Goal: Task Accomplishment & Management: Use online tool/utility

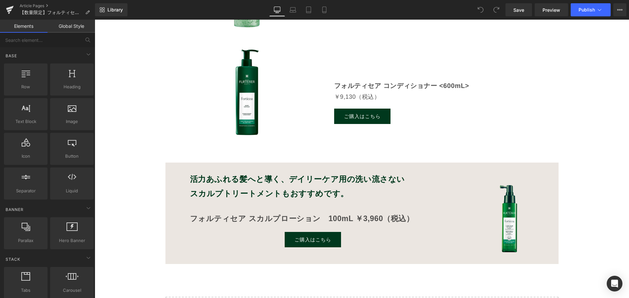
scroll to position [622, 0]
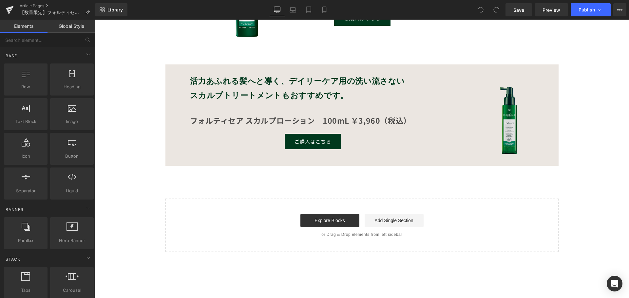
click at [508, 131] on img at bounding box center [509, 118] width 88 height 88
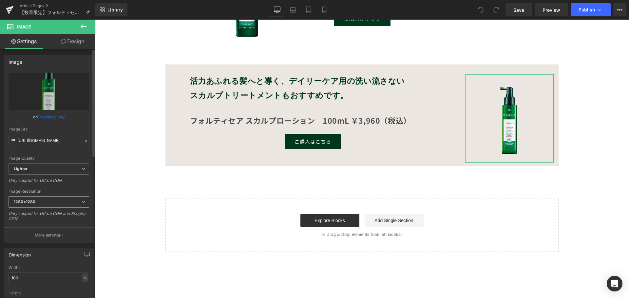
click at [58, 205] on span "1280x1280" at bounding box center [49, 202] width 81 height 11
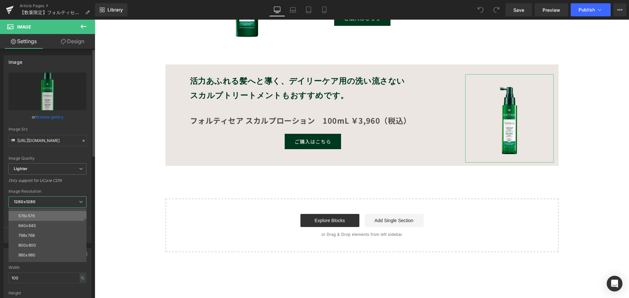
scroll to position [66, 0]
click at [61, 180] on div "Only support for UCare CDN" at bounding box center [48, 183] width 78 height 10
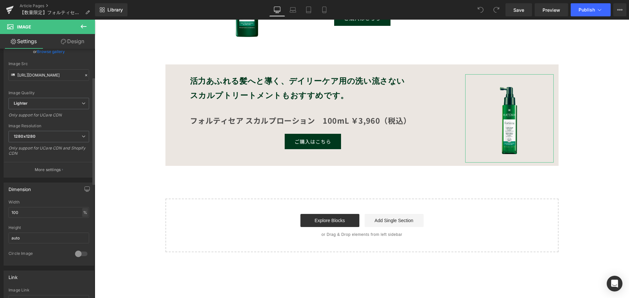
click at [85, 213] on div "%" at bounding box center [85, 212] width 6 height 9
click at [83, 221] on li "%" at bounding box center [85, 223] width 8 height 10
click at [43, 212] on input "100" at bounding box center [49, 212] width 81 height 11
click at [47, 138] on span "1280x1280" at bounding box center [49, 136] width 81 height 11
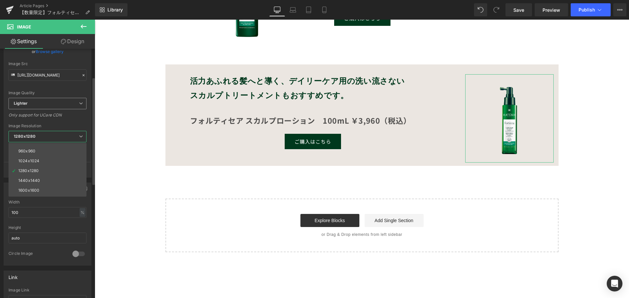
click at [46, 101] on span "Lighter" at bounding box center [48, 103] width 78 height 11
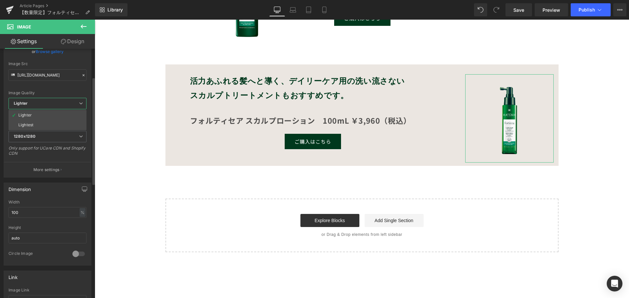
click at [46, 101] on span "Lighter" at bounding box center [48, 103] width 78 height 11
click at [44, 130] on div "Image Resolution 1280x1280 100x100 240x240 480x480 576x576 640x640 768x768 800x…" at bounding box center [49, 142] width 81 height 37
click at [49, 142] on span "1280x1280" at bounding box center [49, 136] width 81 height 11
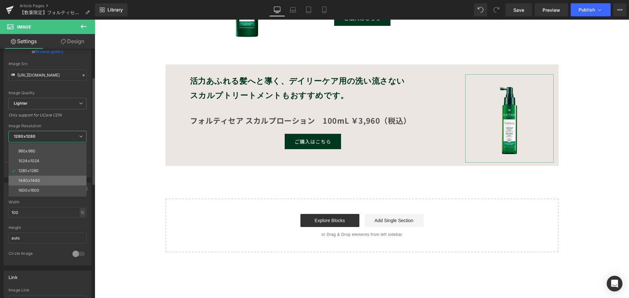
click at [42, 179] on li "1440x1440" at bounding box center [49, 181] width 81 height 10
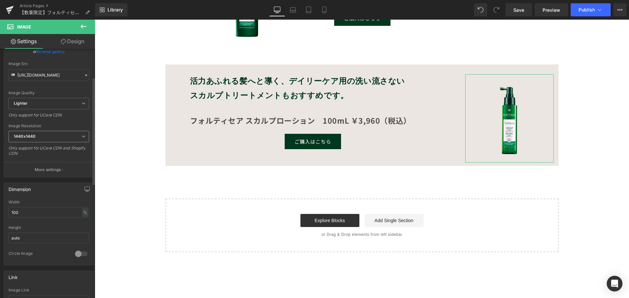
type input "https://ucarecdn.com/a4b887dd-36a7-482f-952c-0a27efb4ffca/-/format/auto/-/previ…"
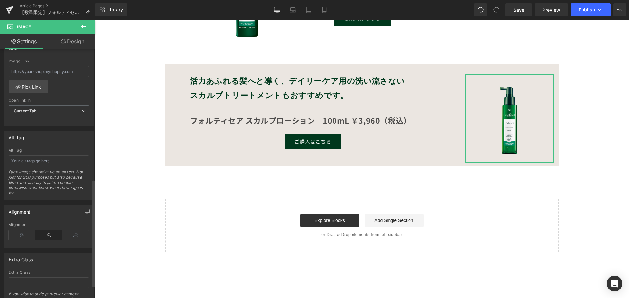
scroll to position [328, 0]
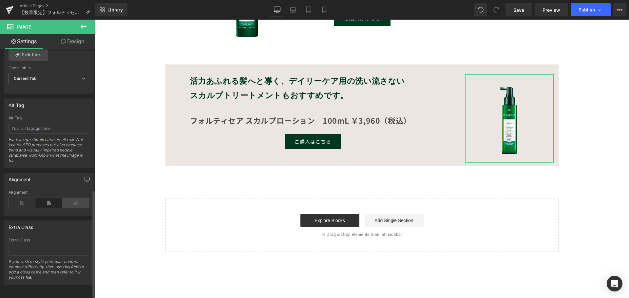
click at [71, 203] on icon at bounding box center [75, 203] width 27 height 10
click at [52, 203] on icon at bounding box center [48, 203] width 27 height 10
click at [28, 204] on icon at bounding box center [22, 203] width 27 height 10
click at [47, 200] on icon at bounding box center [48, 203] width 27 height 10
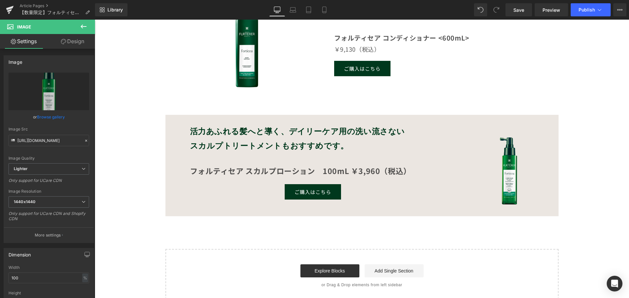
scroll to position [524, 0]
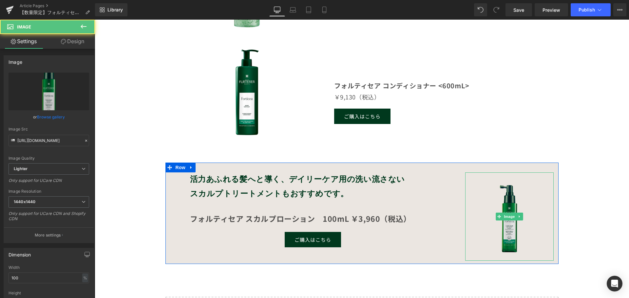
click at [483, 203] on img at bounding box center [509, 217] width 88 height 88
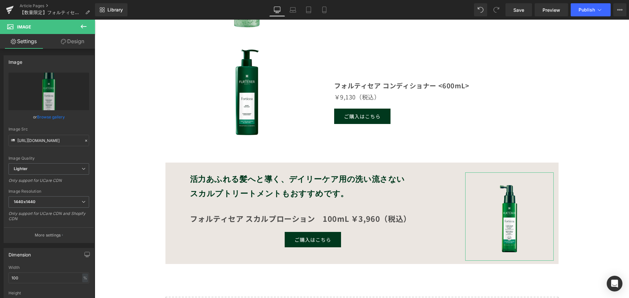
click at [75, 42] on link "Design" at bounding box center [73, 41] width 48 height 15
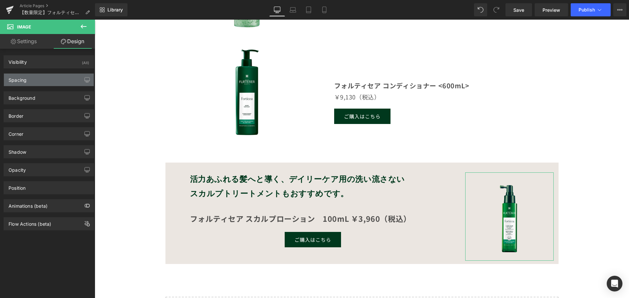
click at [47, 83] on div "Spacing" at bounding box center [49, 80] width 90 height 12
type input "0"
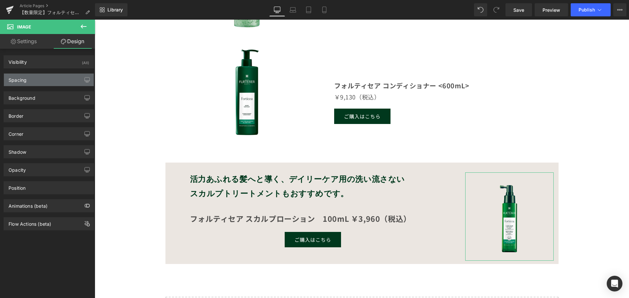
type input "0"
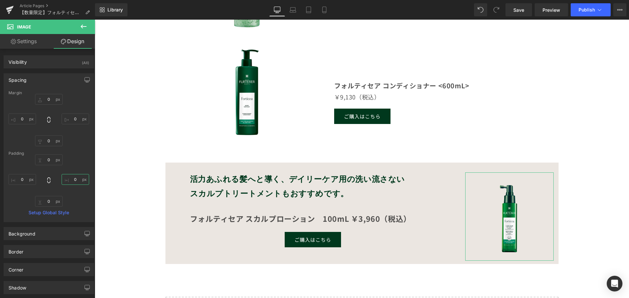
click at [73, 180] on input "0" at bounding box center [76, 179] width 28 height 11
type input "６"
type input "６０"
type input "６"
type input "６6"
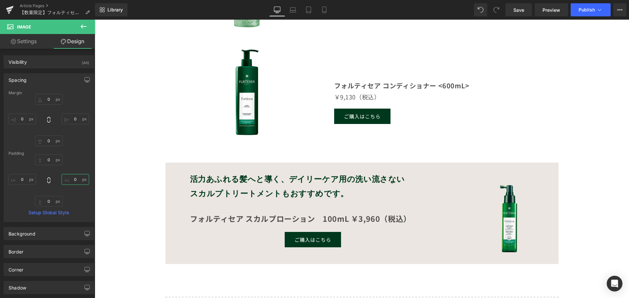
type input "６60"
click at [85, 174] on div "0px 0 ６60 ６60 0px 0 0px 0" at bounding box center [49, 181] width 81 height 52
click at [77, 181] on input "６60" at bounding box center [76, 179] width 28 height 11
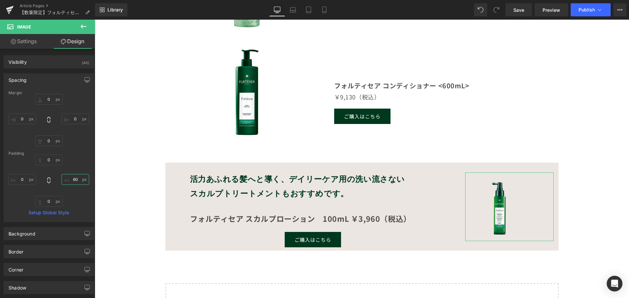
type input "6"
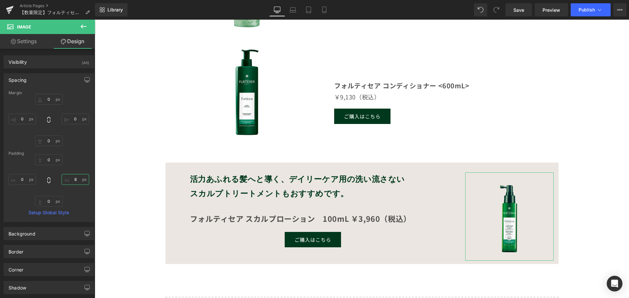
type input "80"
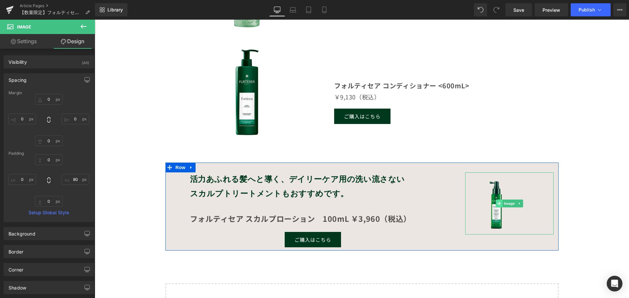
click at [498, 204] on span at bounding box center [499, 204] width 7 height 8
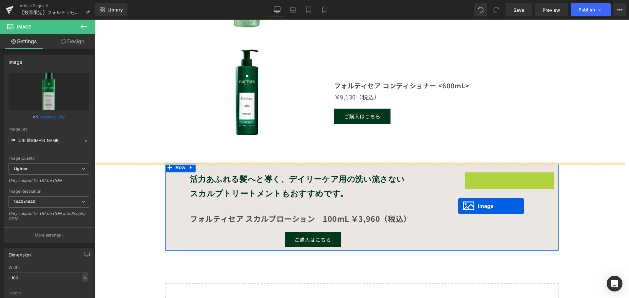
drag, startPoint x: 498, startPoint y: 204, endPoint x: 458, endPoint y: 206, distance: 39.4
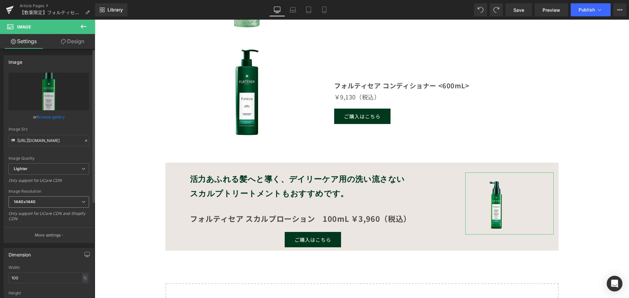
click at [57, 204] on span "1440x1440" at bounding box center [49, 202] width 81 height 11
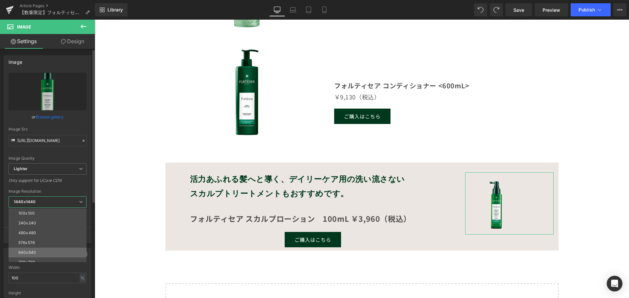
click at [49, 252] on li "640x640" at bounding box center [49, 253] width 81 height 10
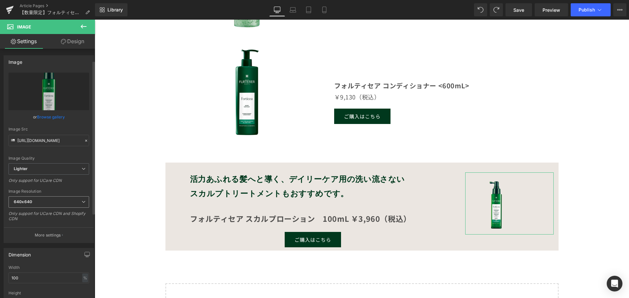
scroll to position [66, 0]
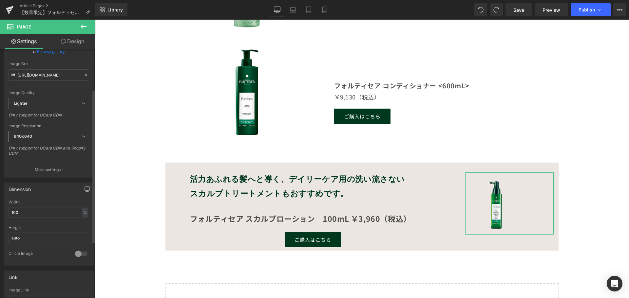
click at [51, 140] on span "640x640" at bounding box center [49, 136] width 81 height 11
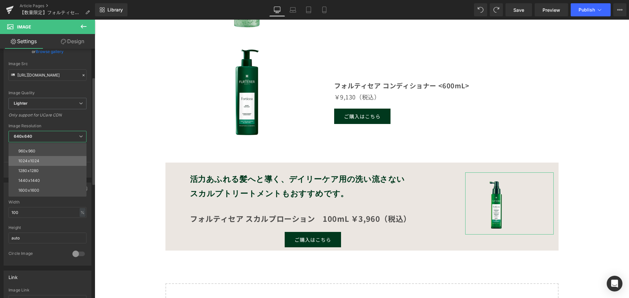
click at [49, 161] on li "1024x1024" at bounding box center [49, 161] width 81 height 10
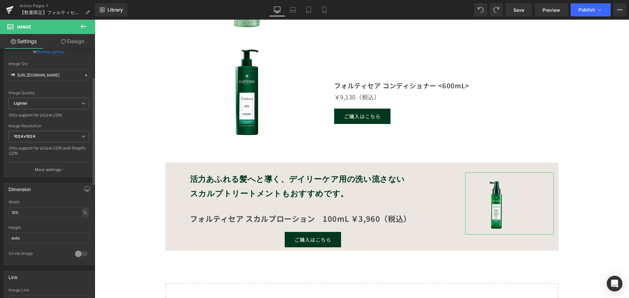
type input "https://ucarecdn.com/a4b887dd-36a7-482f-952c-0a27efb4ffca/-/format/auto/-/previ…"
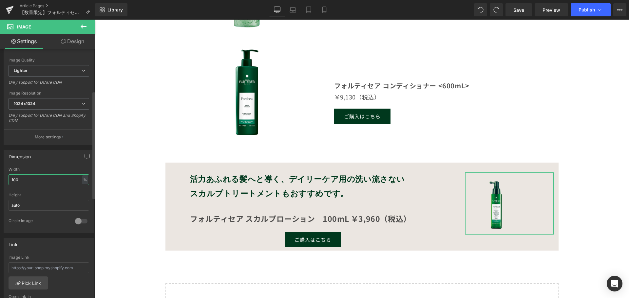
click at [41, 176] on input "100" at bounding box center [49, 180] width 81 height 11
type input "100"
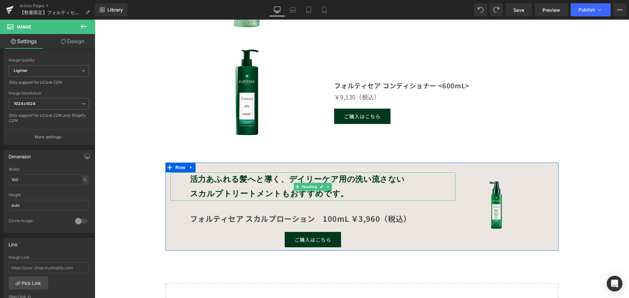
click at [347, 195] on h2 "スカルプトリートメントもおすすめです。" at bounding box center [322, 194] width 265 height 14
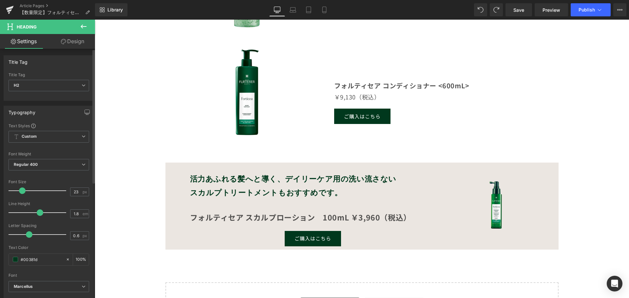
type input "22"
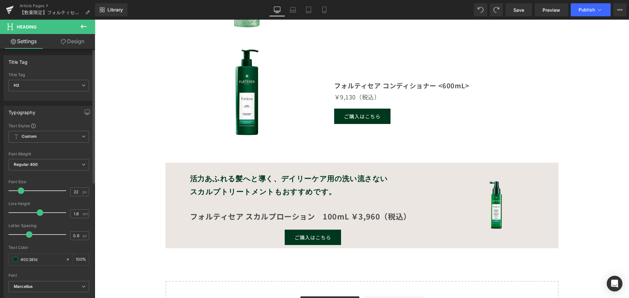
click at [20, 189] on span at bounding box center [21, 191] width 7 height 7
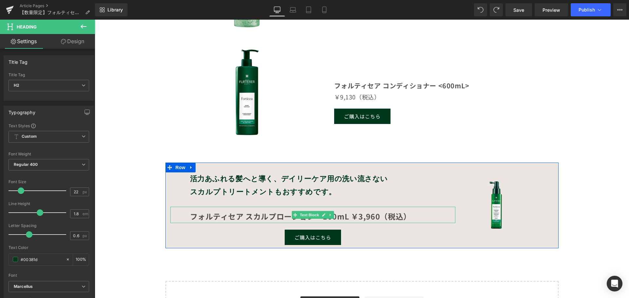
click at [260, 218] on strong "フォルティセア スカルプローション　100mL ￥3,960（税込）" at bounding box center [300, 216] width 221 height 11
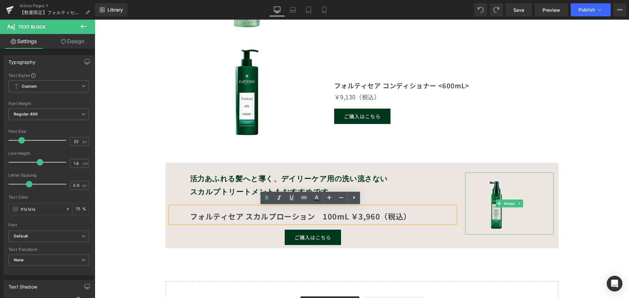
click at [481, 216] on img at bounding box center [509, 204] width 88 height 62
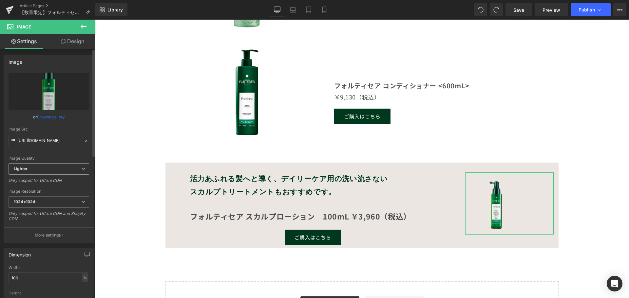
click at [75, 168] on span "Lighter" at bounding box center [49, 168] width 81 height 11
click at [55, 190] on li "Lightest" at bounding box center [48, 191] width 78 height 10
type input "https://ucarecdn.com/a4b887dd-36a7-482f-952c-0a27efb4ffca/-/format/auto/-/previ…"
click at [50, 91] on icon "Replace Image" at bounding box center [49, 91] width 52 height 8
click at [40, 115] on link "Browse gallery" at bounding box center [51, 116] width 28 height 11
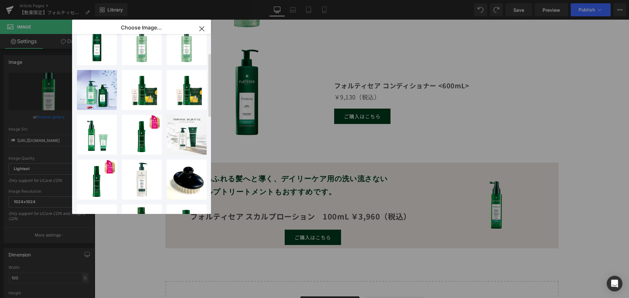
scroll to position [0, 0]
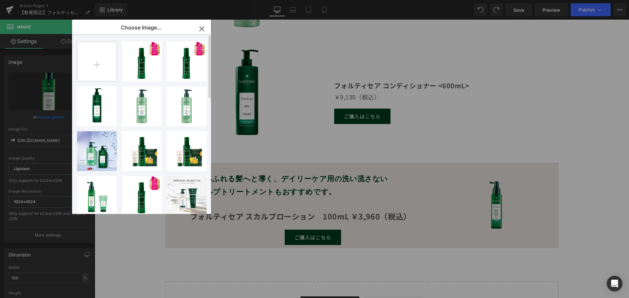
click at [98, 60] on input "file" at bounding box center [96, 61] width 39 height 39
type input "C:\fakepath\rf_forticea_strengthening-tonic-lotion_front_100ml_3282770389609.png"
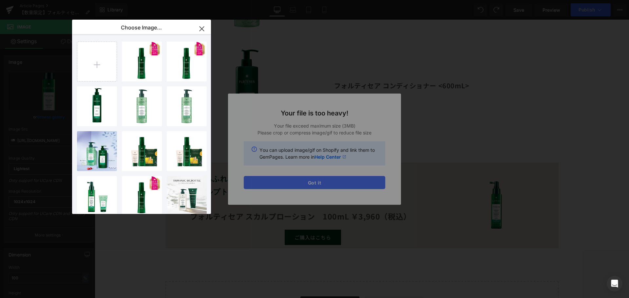
click at [341, 0] on div "Text Color Highlight Color #333333 Edit or remove link: Edit - Unlink - Cancel …" at bounding box center [314, 0] width 629 height 0
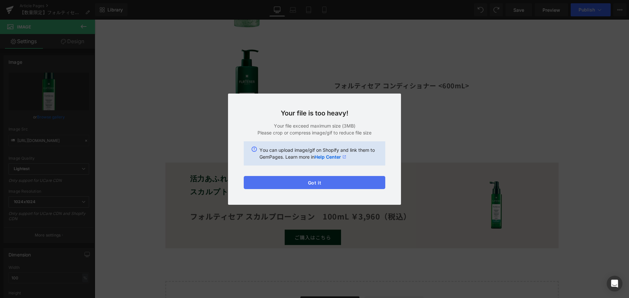
click at [324, 183] on button "Got it" at bounding box center [315, 182] width 142 height 13
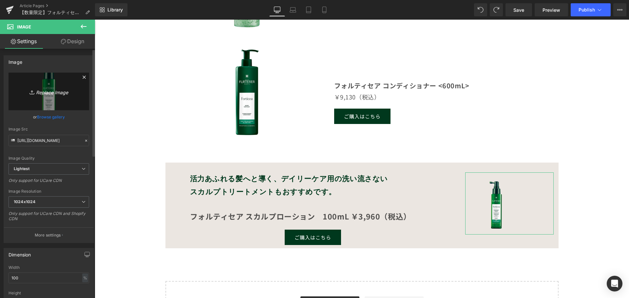
click at [52, 94] on icon "Replace Image" at bounding box center [49, 91] width 52 height 8
type input "C:\fakepath\rf_forticea_strengthening-tonic-lotion_front_100ml_3282770389609.png"
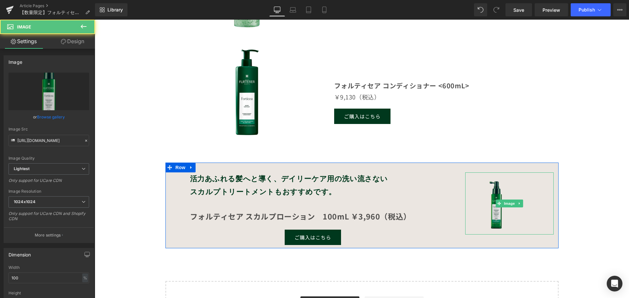
click at [503, 219] on img at bounding box center [509, 204] width 88 height 62
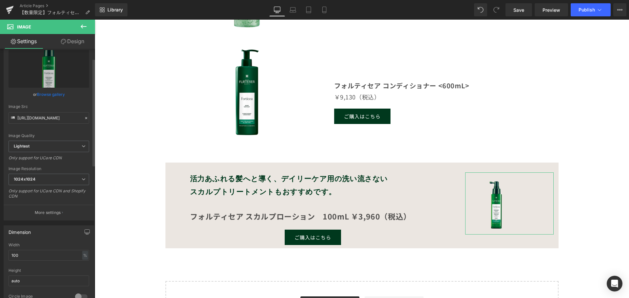
scroll to position [33, 0]
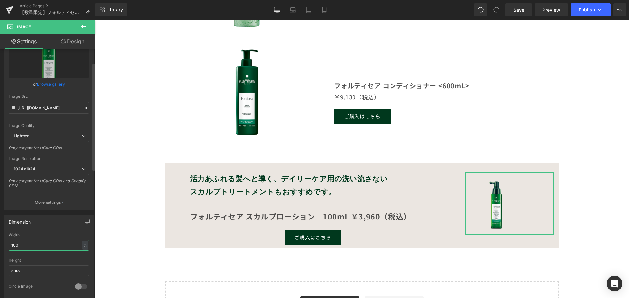
click at [29, 244] on input "100" at bounding box center [49, 245] width 81 height 11
click at [60, 169] on span "1024x1024" at bounding box center [49, 169] width 81 height 11
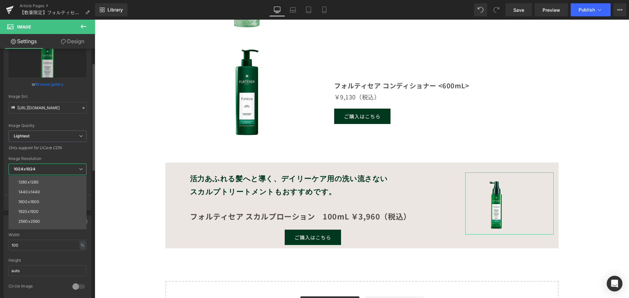
scroll to position [94, 0]
click at [55, 190] on li "1600x1600" at bounding box center [49, 195] width 81 height 10
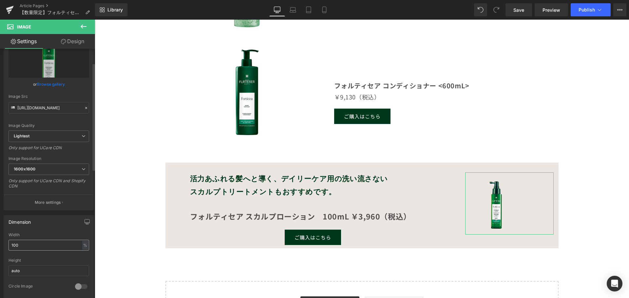
type input "https://ucarecdn.com/fb3b2b25-e239-48b2-b4c0-91ed164a1480/-/format/auto/-/previ…"
click at [48, 230] on div "Dimension 100% Width 100 % % px auto Height auto 0 Circle Image" at bounding box center [49, 257] width 90 height 83
click at [46, 248] on input "100" at bounding box center [49, 245] width 81 height 11
type input "120"
click at [50, 169] on span "1600x1600" at bounding box center [49, 169] width 81 height 11
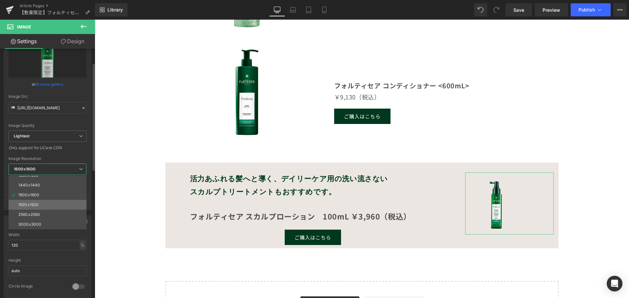
click at [53, 204] on li "1920x1920" at bounding box center [49, 205] width 81 height 10
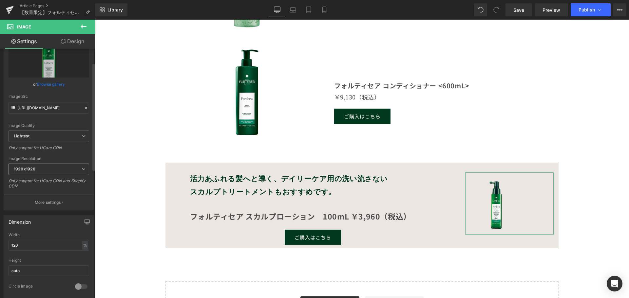
click at [52, 172] on span "1920x1920" at bounding box center [49, 169] width 81 height 11
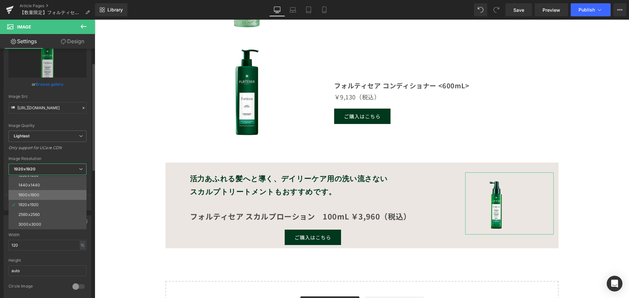
click at [48, 193] on li "1600x1600" at bounding box center [49, 195] width 81 height 10
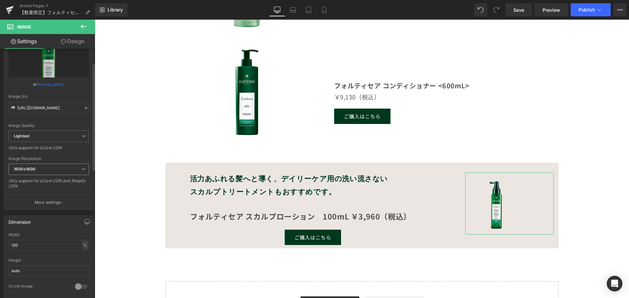
click at [53, 169] on span "1600x1600" at bounding box center [49, 169] width 81 height 11
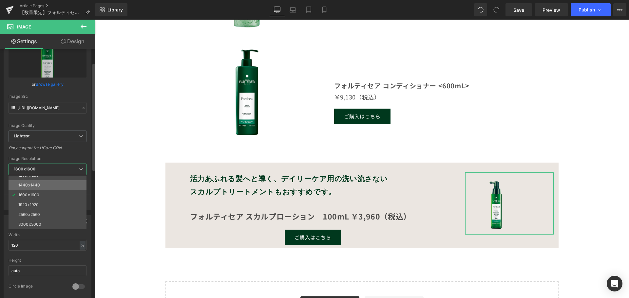
click at [45, 188] on li "1440x1440" at bounding box center [49, 186] width 81 height 10
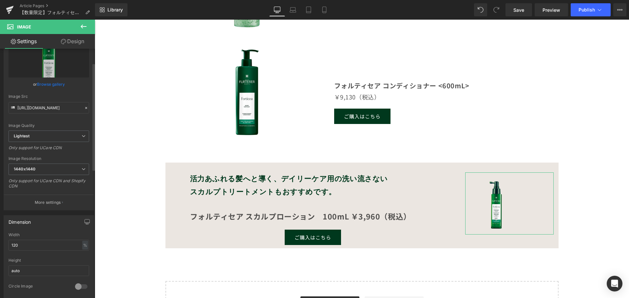
click at [59, 193] on div "Only support for UCare CDN and Shopify CDN" at bounding box center [49, 186] width 81 height 15
click at [30, 241] on input "120" at bounding box center [49, 245] width 81 height 11
type input "https://ucarecdn.com/fb3b2b25-e239-48b2-b4c0-91ed164a1480/-/format/auto/-/previ…"
type input "100"
click at [579, 8] on span "Publish" at bounding box center [587, 9] width 16 height 5
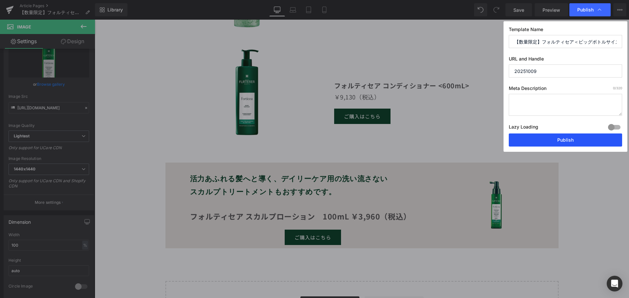
click at [561, 142] on button "Publish" at bounding box center [565, 140] width 113 height 13
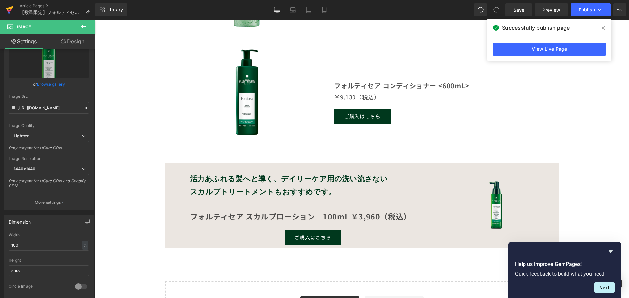
click at [10, 8] on icon at bounding box center [10, 8] width 8 height 4
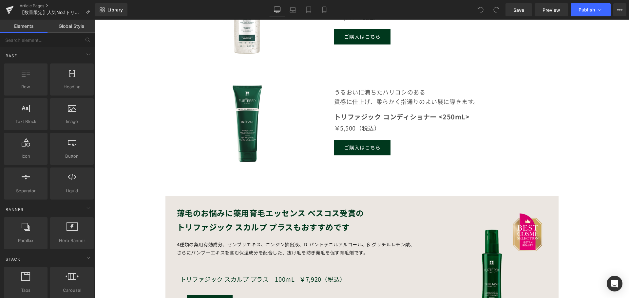
scroll to position [622, 0]
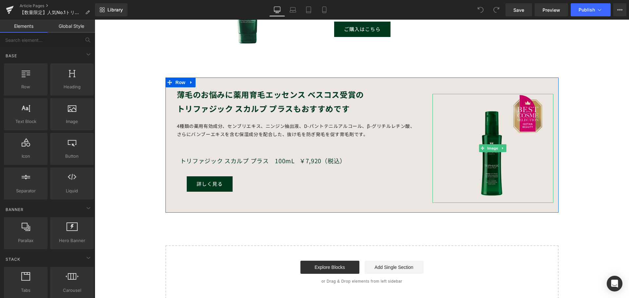
click at [489, 175] on img at bounding box center [492, 148] width 109 height 109
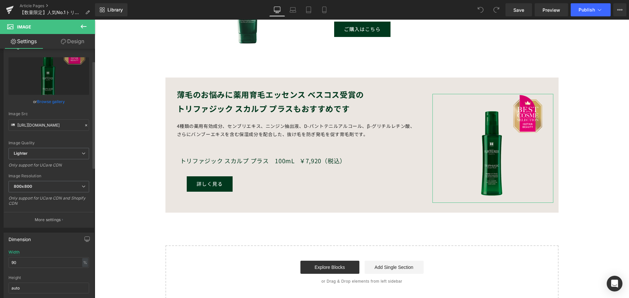
scroll to position [0, 0]
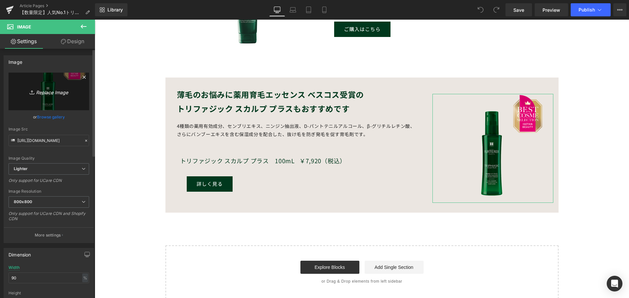
click at [53, 95] on icon "Replace Image" at bounding box center [49, 91] width 52 height 8
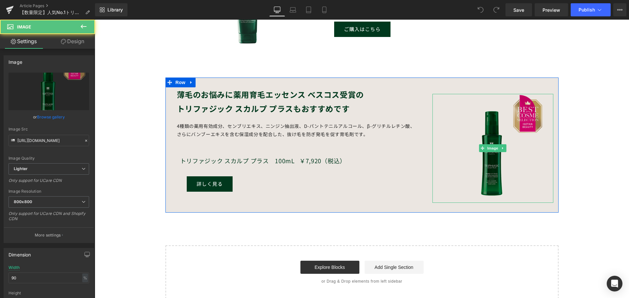
click at [475, 171] on img at bounding box center [492, 148] width 109 height 109
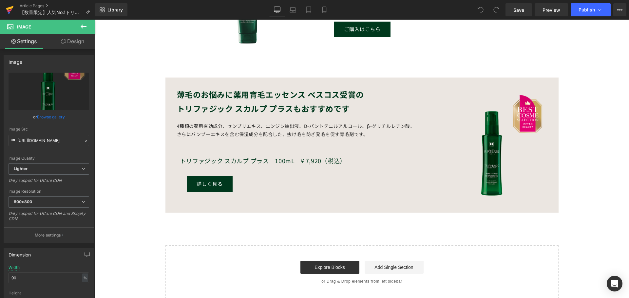
click at [13, 9] on icon at bounding box center [10, 10] width 8 height 16
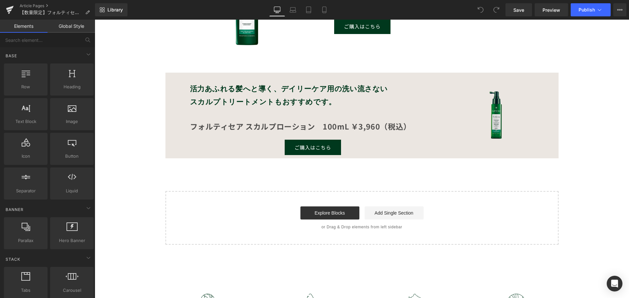
scroll to position [557, 0]
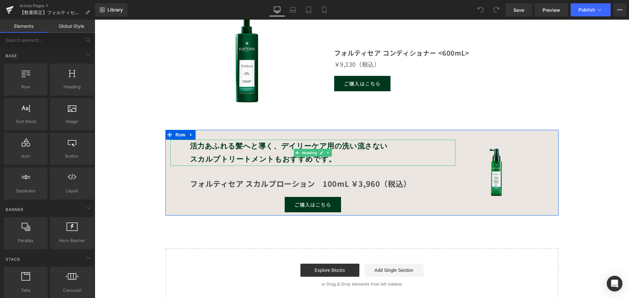
click at [359, 152] on h2 "活力あふれる髪へと導く、デイリーケア用の洗い流さない" at bounding box center [322, 146] width 265 height 13
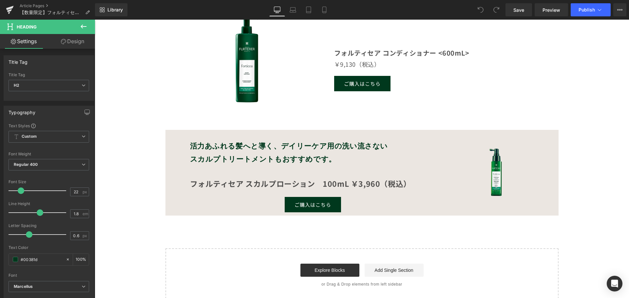
click at [76, 42] on link "Design" at bounding box center [73, 41] width 48 height 15
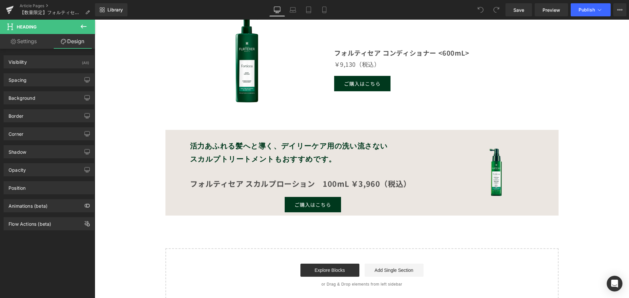
type input "0"
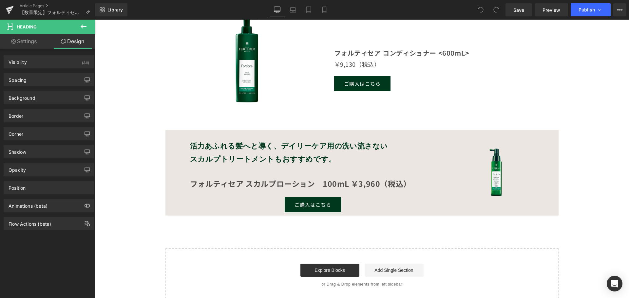
type input "0"
click at [46, 82] on div "Spacing" at bounding box center [49, 80] width 90 height 12
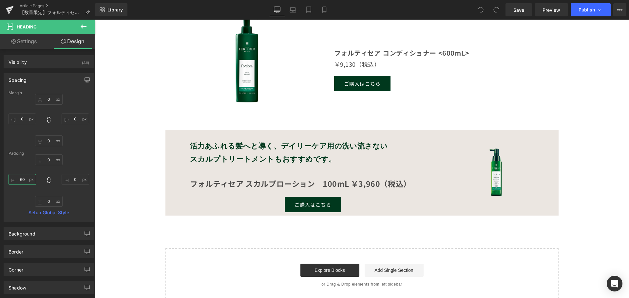
click at [22, 178] on input "60" at bounding box center [23, 179] width 28 height 11
type input "0"
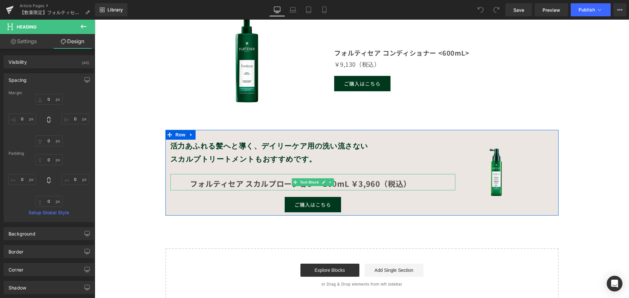
click at [234, 185] on strong "フォルティセア スカルプローション　100mL ￥3,960（税込）" at bounding box center [300, 183] width 221 height 11
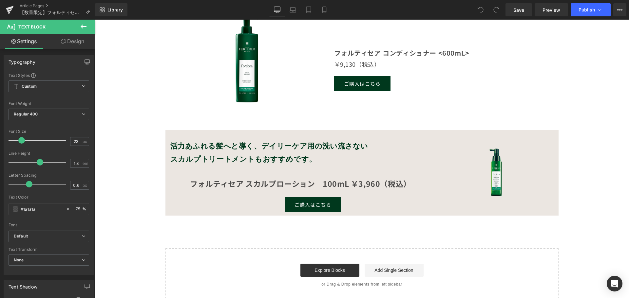
click at [69, 39] on link "Design" at bounding box center [73, 41] width 48 height 15
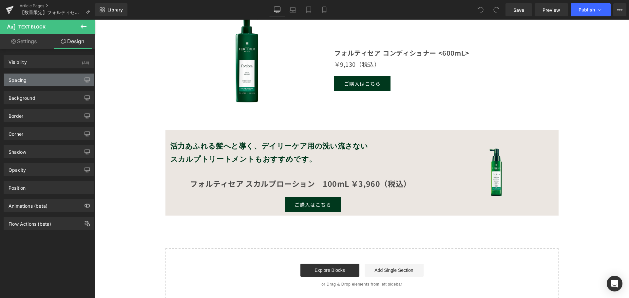
click at [43, 82] on div "Spacing" at bounding box center [49, 80] width 90 height 12
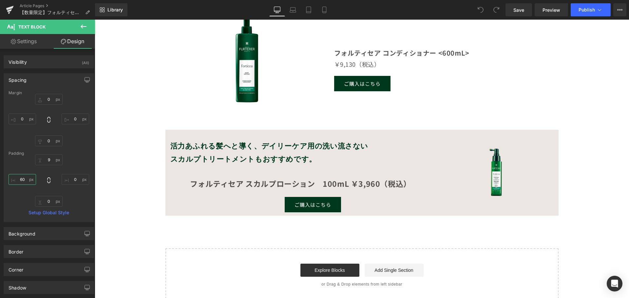
click at [24, 179] on input "60" at bounding box center [23, 179] width 28 height 11
type input "0"
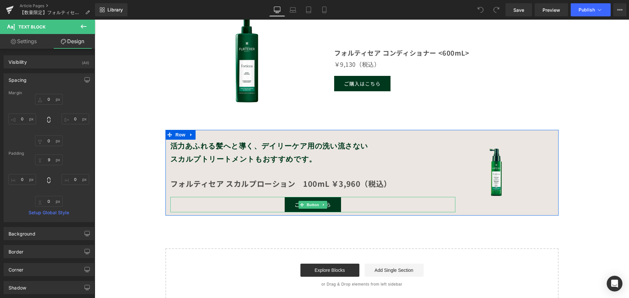
click at [285, 205] on link "ご購入はこちら" at bounding box center [313, 204] width 56 height 15
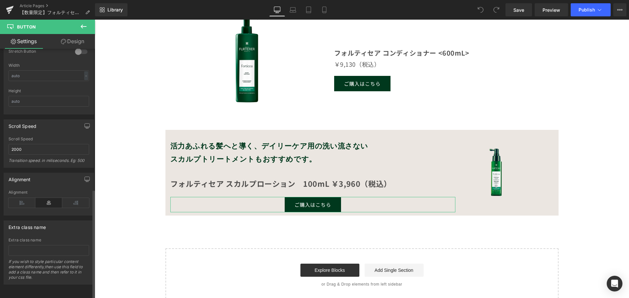
scroll to position [435, 0]
click at [27, 198] on icon at bounding box center [22, 203] width 27 height 10
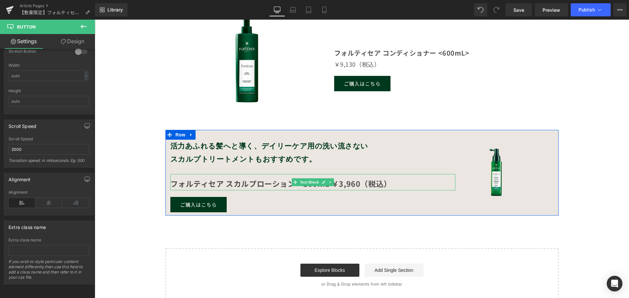
click at [283, 185] on strong "フォルティセア スカルプローション　100mL ￥3,960（税込）" at bounding box center [280, 183] width 221 height 11
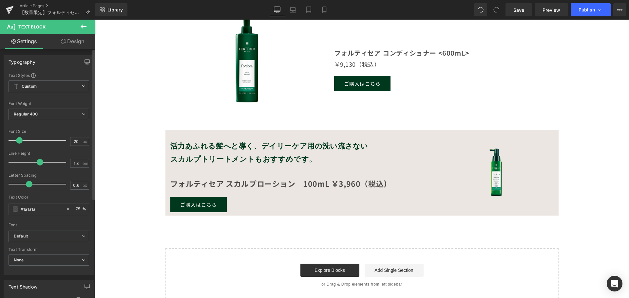
type input "19"
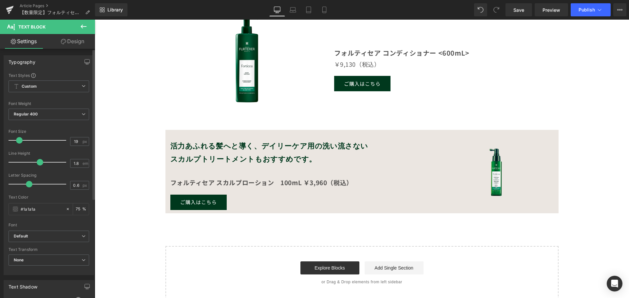
click at [17, 140] on span at bounding box center [19, 140] width 7 height 7
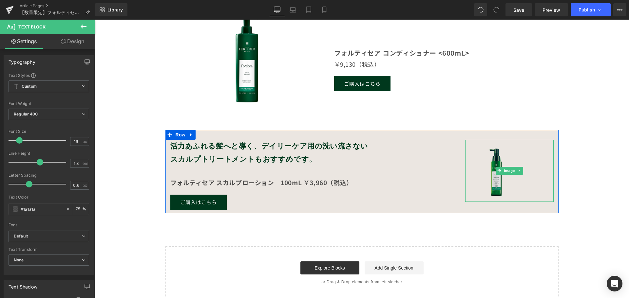
click at [481, 178] on img at bounding box center [509, 171] width 88 height 62
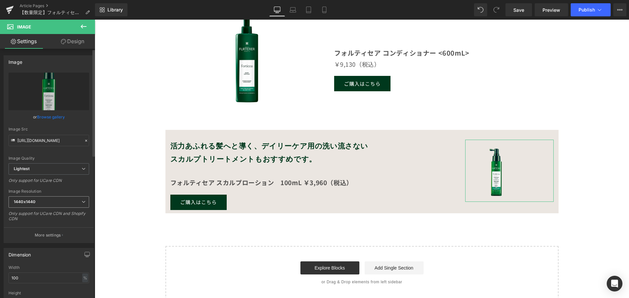
click at [70, 197] on span "1440x1440" at bounding box center [49, 202] width 81 height 11
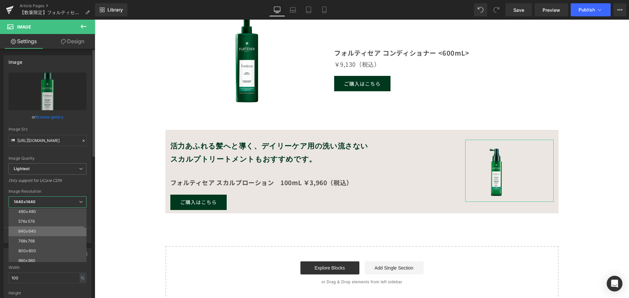
scroll to position [33, 0]
click at [59, 235] on li "800x800" at bounding box center [49, 240] width 81 height 10
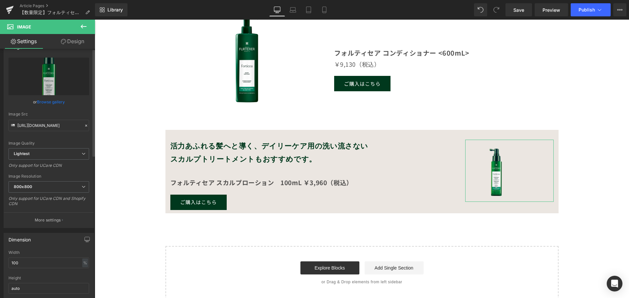
scroll to position [0, 0]
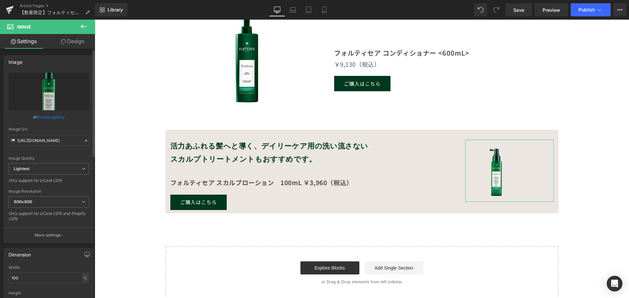
click at [45, 119] on link "Browse gallery" at bounding box center [51, 116] width 28 height 11
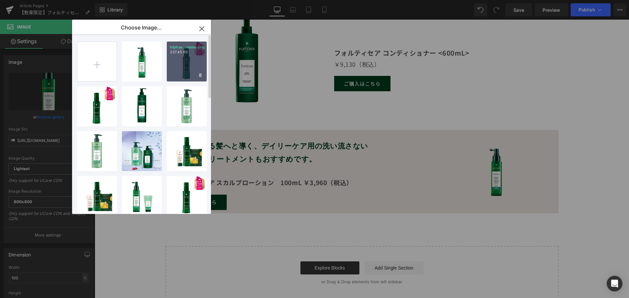
click at [184, 63] on div "triphas...osme.png 237.45 KB" at bounding box center [187, 62] width 40 height 40
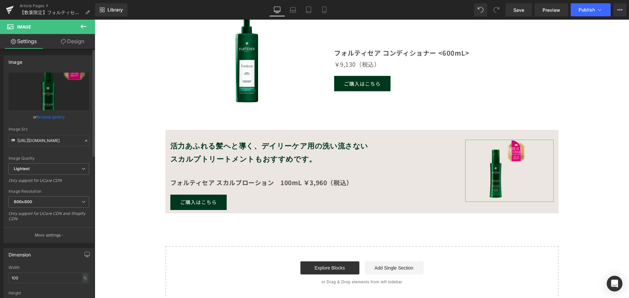
click at [40, 119] on link "Browse gallery" at bounding box center [51, 116] width 28 height 11
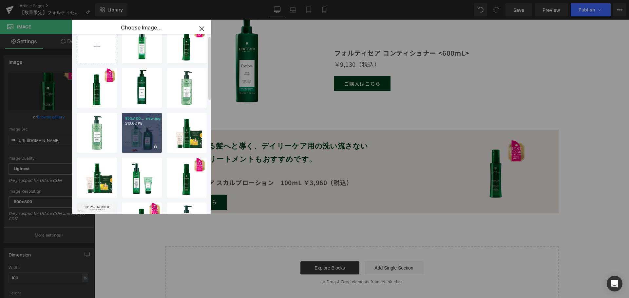
scroll to position [33, 0]
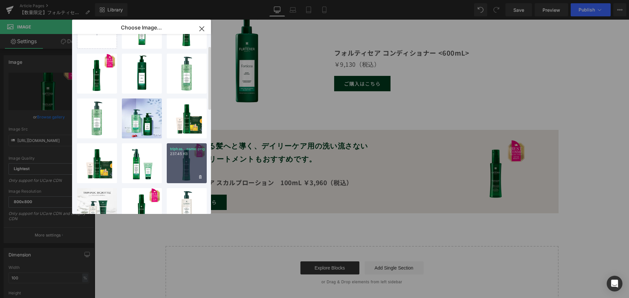
click at [191, 164] on div "triphas...osme.png 237.45 KB" at bounding box center [187, 163] width 40 height 40
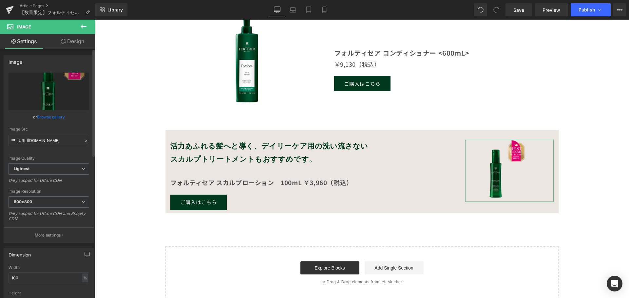
click at [46, 119] on link "Browse gallery" at bounding box center [51, 116] width 28 height 11
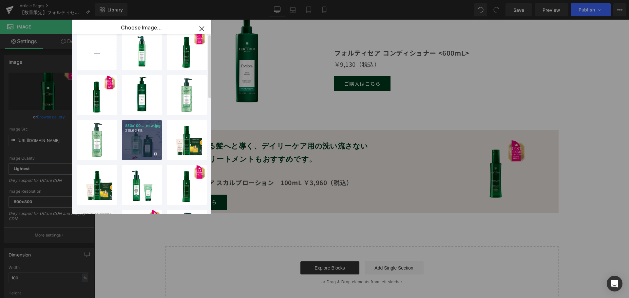
scroll to position [0, 0]
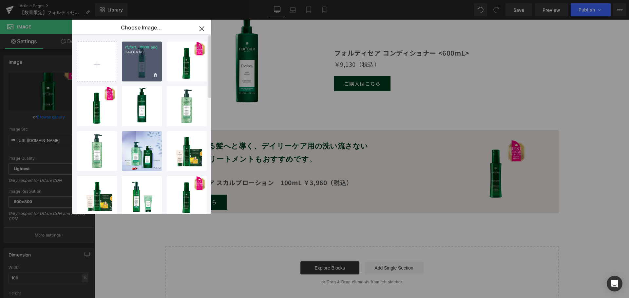
click at [142, 75] on div "rf_fort...9609.png 340.64 KB" at bounding box center [142, 62] width 40 height 40
type input "[URL][DOMAIN_NAME]"
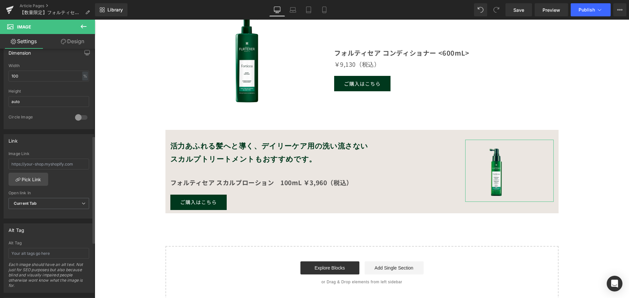
scroll to position [229, 0]
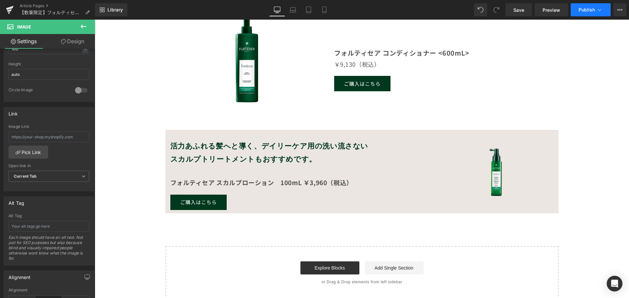
click at [582, 13] on button "Publish" at bounding box center [591, 9] width 40 height 13
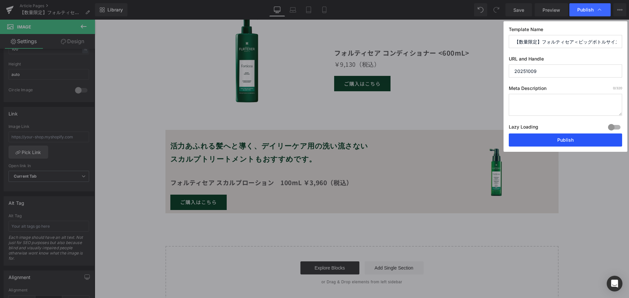
click at [560, 140] on button "Publish" at bounding box center [565, 140] width 113 height 13
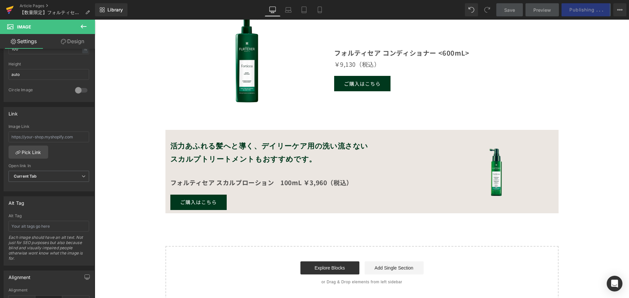
click at [9, 8] on icon at bounding box center [10, 8] width 8 height 4
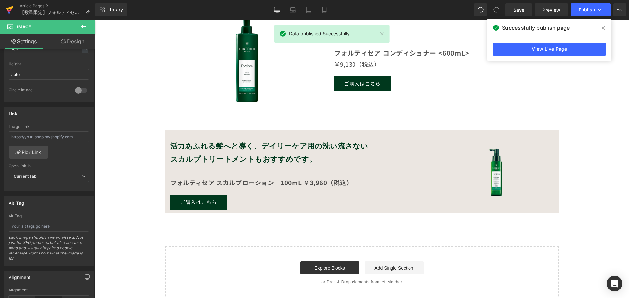
click at [9, 8] on icon at bounding box center [10, 8] width 8 height 4
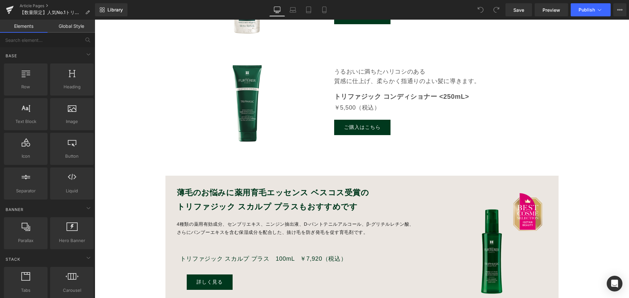
scroll to position [655, 0]
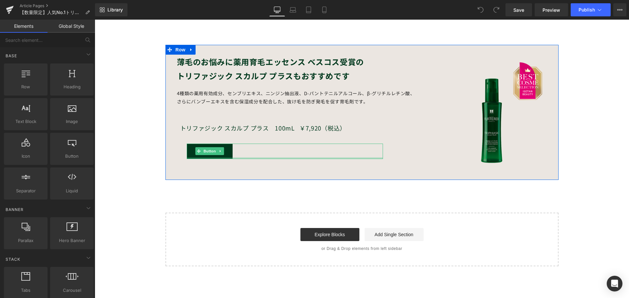
click at [320, 159] on div at bounding box center [285, 159] width 196 height 2
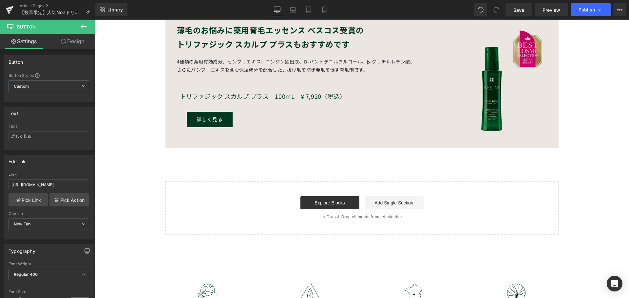
scroll to position [622, 0]
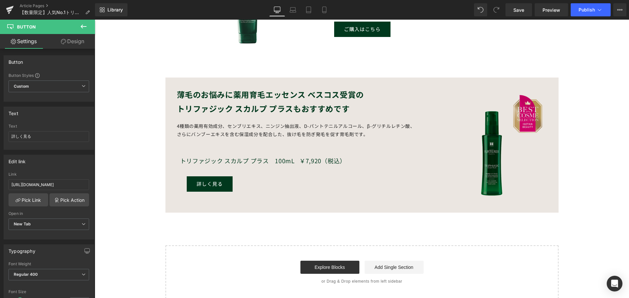
click at [450, 157] on img at bounding box center [492, 148] width 109 height 109
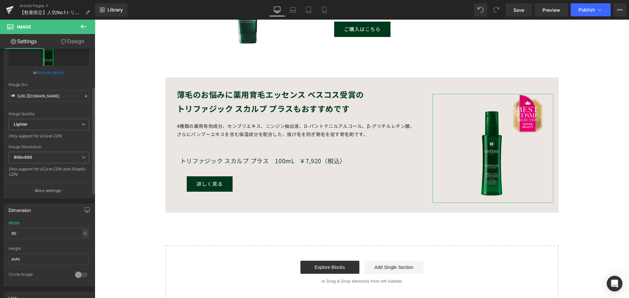
scroll to position [0, 0]
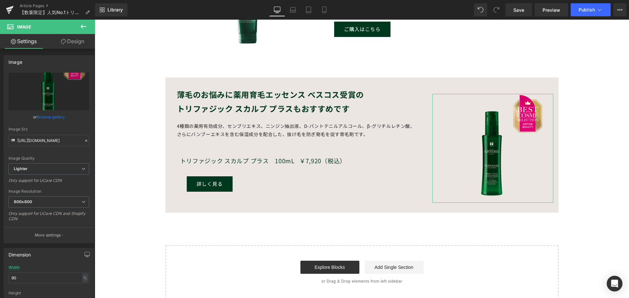
click at [80, 44] on link "Design" at bounding box center [73, 41] width 48 height 15
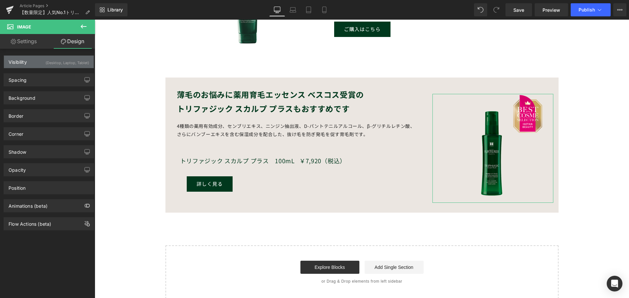
click at [59, 61] on div "(Desktop, Laptop, Tablet)" at bounding box center [68, 61] width 44 height 11
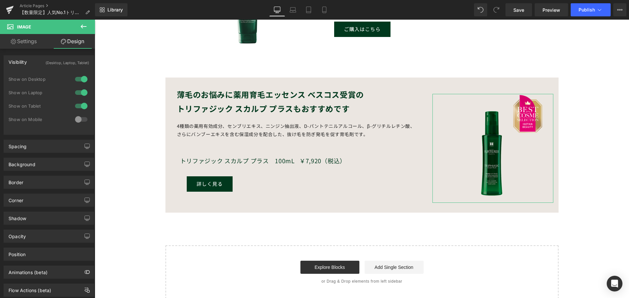
click at [59, 61] on div "(Desktop, Laptop, Tablet)" at bounding box center [68, 61] width 44 height 11
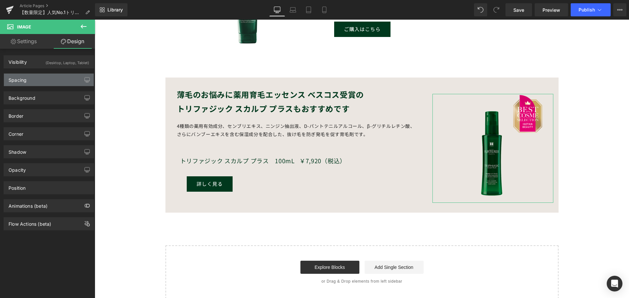
click at [58, 84] on div "Spacing" at bounding box center [49, 80] width 90 height 12
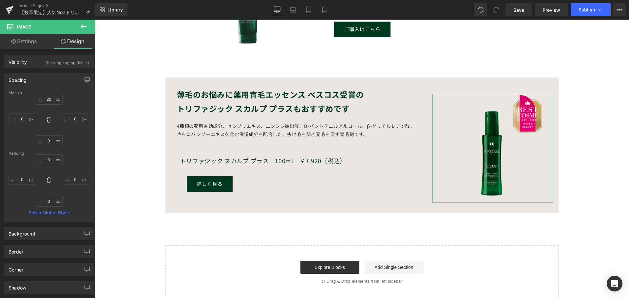
click at [76, 44] on link "Design" at bounding box center [73, 41] width 48 height 15
click at [13, 11] on icon at bounding box center [10, 10] width 8 height 16
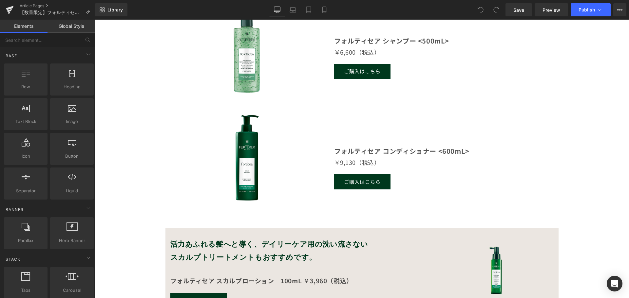
scroll to position [590, 0]
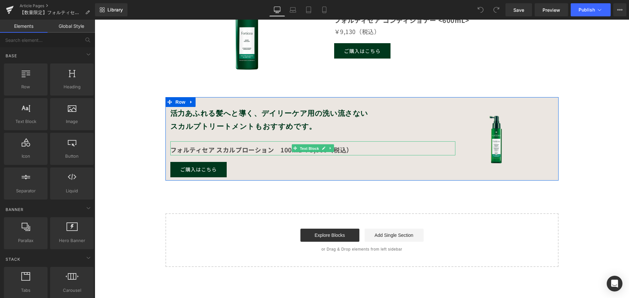
click at [301, 149] on span "Text Block" at bounding box center [309, 149] width 22 height 8
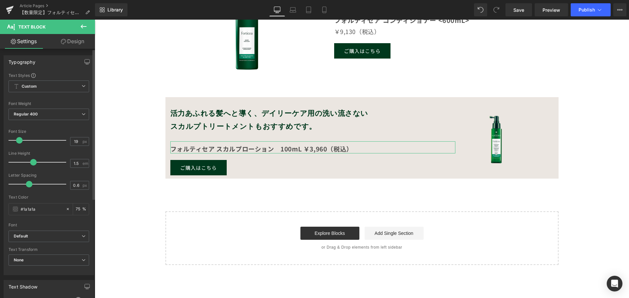
type input "1.4"
drag, startPoint x: 38, startPoint y: 163, endPoint x: 30, endPoint y: 162, distance: 7.9
click at [30, 162] on span at bounding box center [31, 162] width 7 height 7
type input "0.7"
click at [28, 182] on span at bounding box center [30, 184] width 7 height 7
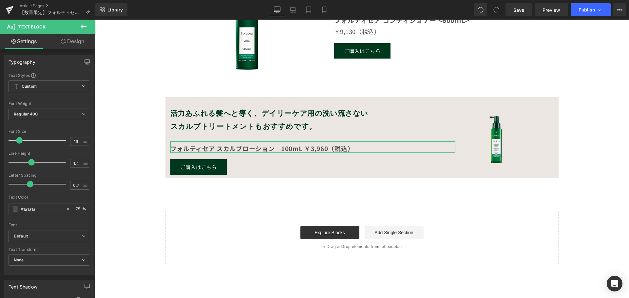
click at [77, 40] on link "Design" at bounding box center [73, 41] width 48 height 15
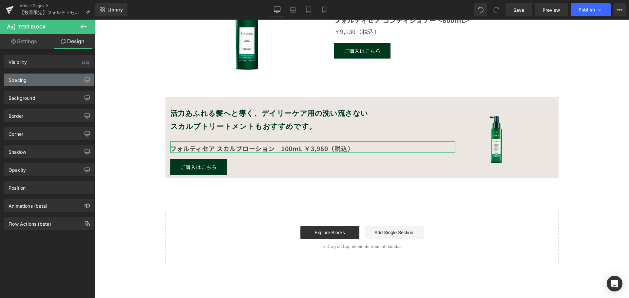
click at [40, 83] on div "Spacing" at bounding box center [49, 80] width 90 height 12
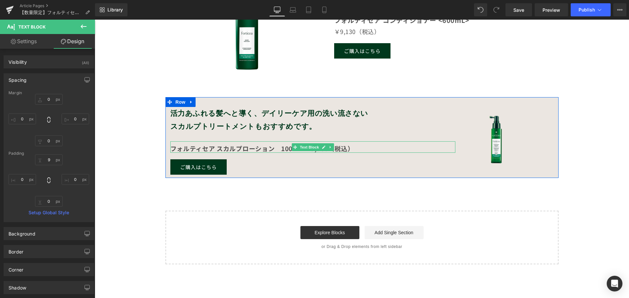
click at [430, 148] on p "フォルティセア スカルプローション　100mL ￥3,960（税込）" at bounding box center [312, 148] width 285 height 9
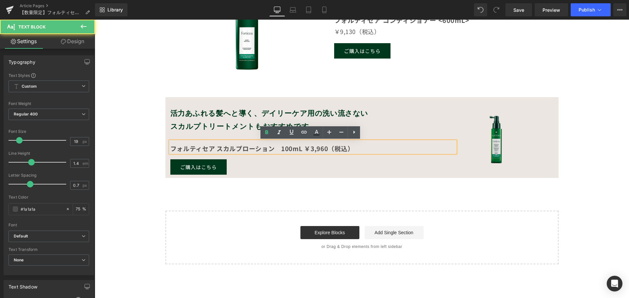
click at [482, 151] on img at bounding box center [509, 138] width 88 height 62
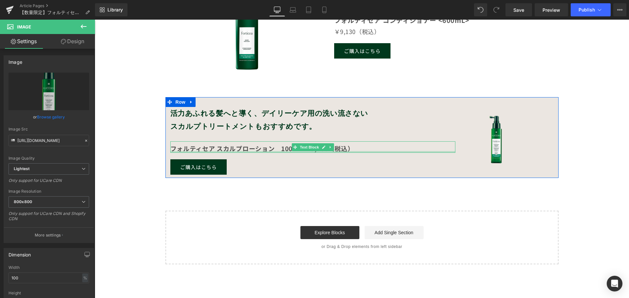
click at [441, 152] on div at bounding box center [312, 152] width 285 height 2
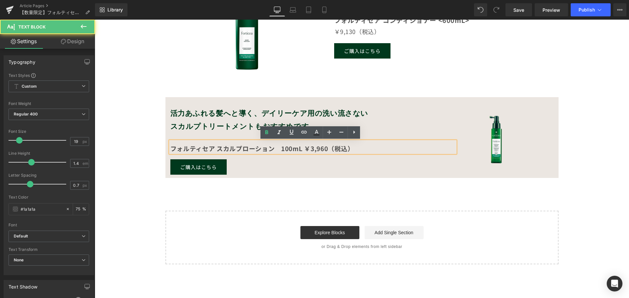
click at [370, 146] on p "フォルティセア スカルプローション　100mL ￥3,960（税込）" at bounding box center [312, 148] width 285 height 9
click at [381, 147] on p "フォルティセア スカルプローション　100mL ￥3,960（税込）" at bounding box center [312, 148] width 285 height 9
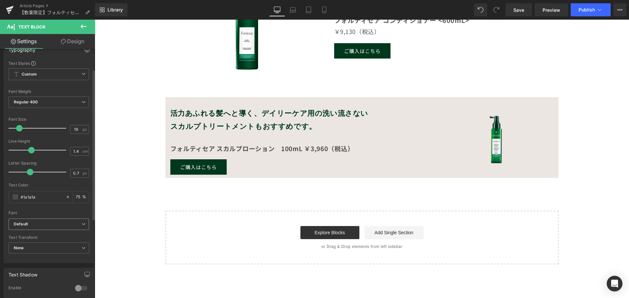
scroll to position [0, 0]
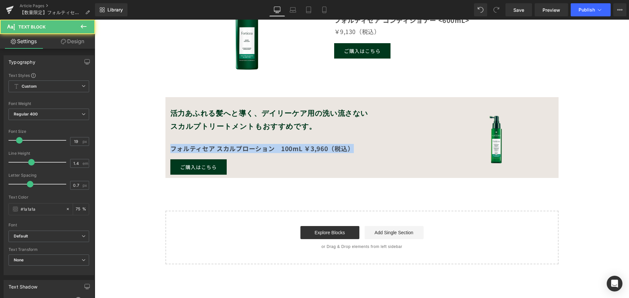
drag, startPoint x: 353, startPoint y: 150, endPoint x: 161, endPoint y: 137, distance: 192.7
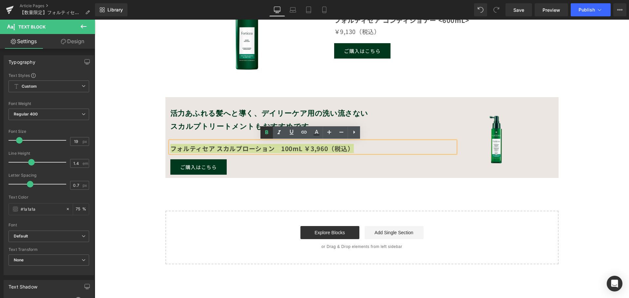
click at [265, 133] on icon at bounding box center [266, 132] width 3 height 4
click at [411, 148] on p "フォルティセア スカルプローション　100mL ￥3,960（税込）" at bounding box center [312, 148] width 285 height 9
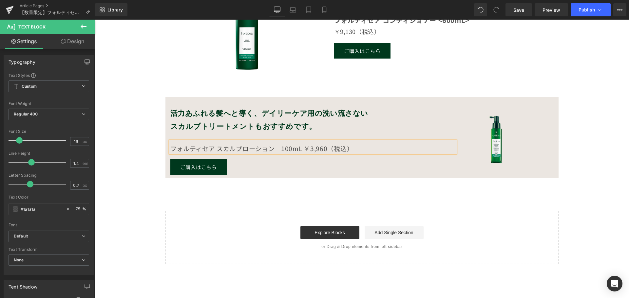
click at [84, 41] on link "Design" at bounding box center [73, 41] width 48 height 15
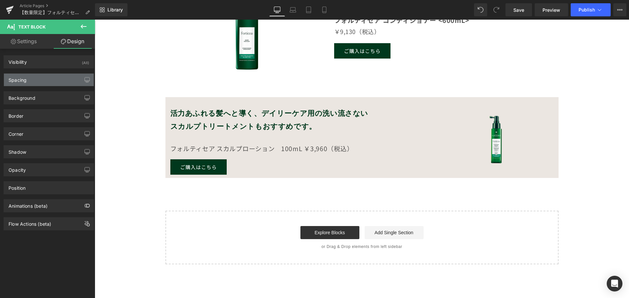
type input "0"
type input "9"
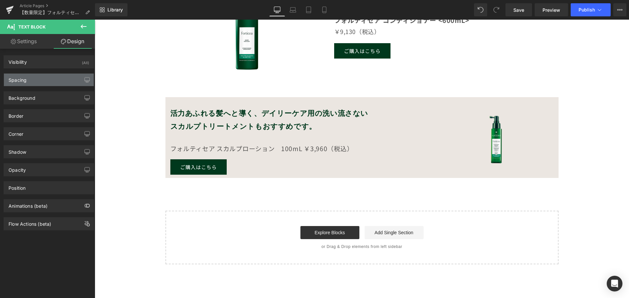
type input "0"
click at [46, 79] on div "Spacing" at bounding box center [49, 80] width 90 height 12
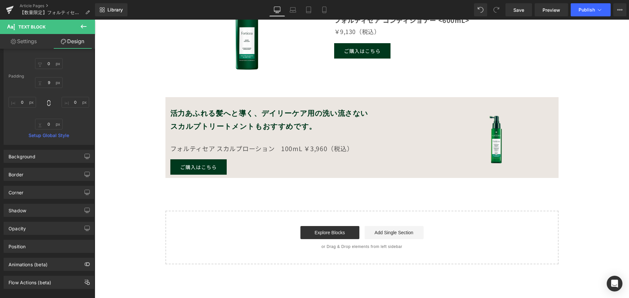
scroll to position [86, 0]
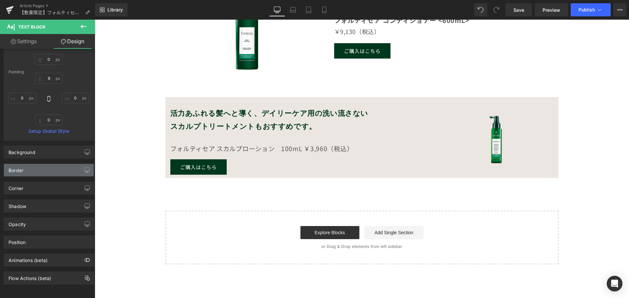
click at [53, 167] on div "Border" at bounding box center [49, 170] width 90 height 12
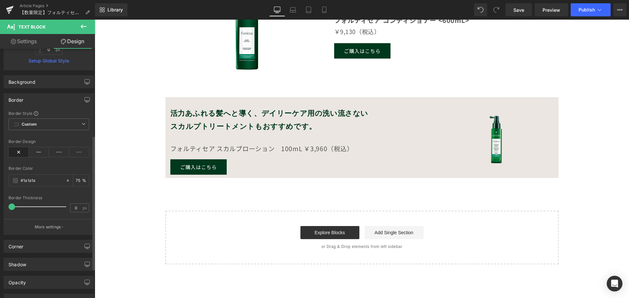
scroll to position [215, 0]
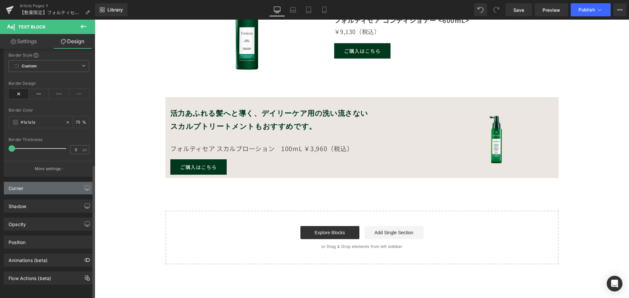
click at [57, 187] on div "Corner" at bounding box center [49, 188] width 90 height 12
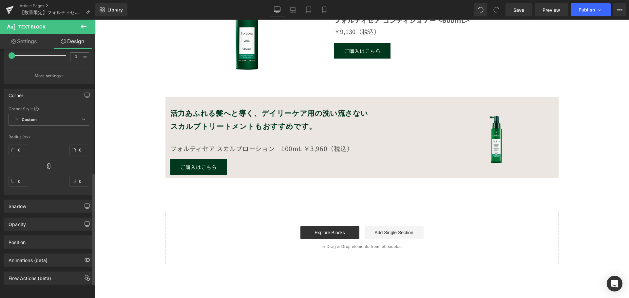
scroll to position [308, 0]
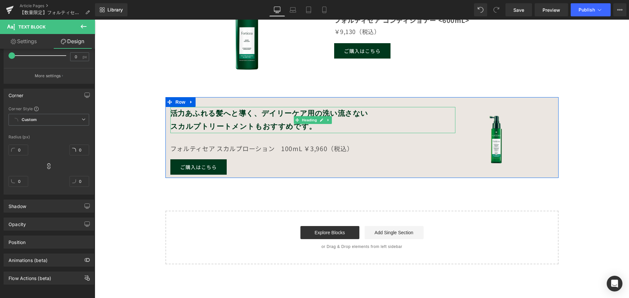
click at [247, 127] on b "スカルプトリートメントもおすすめです。" at bounding box center [243, 126] width 146 height 9
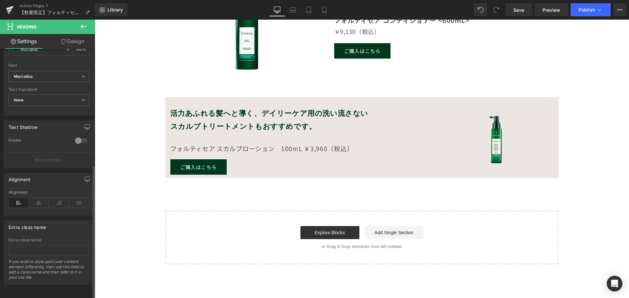
scroll to position [215, 0]
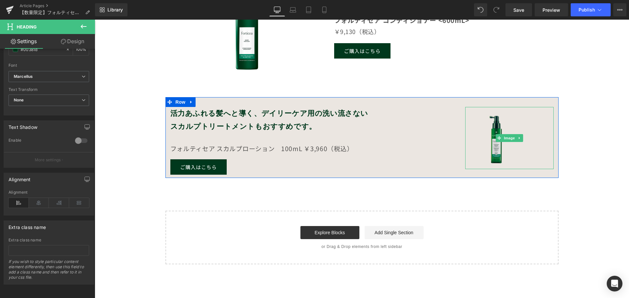
click at [479, 144] on img at bounding box center [509, 138] width 88 height 62
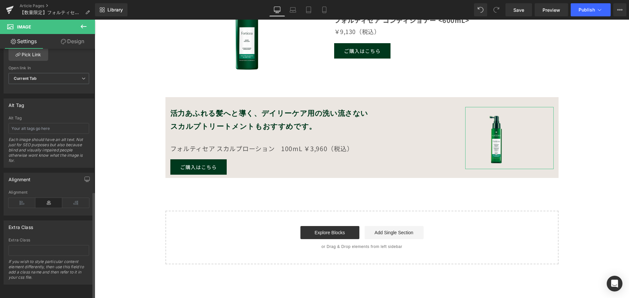
scroll to position [332, 0]
click at [30, 200] on icon at bounding box center [22, 203] width 27 height 10
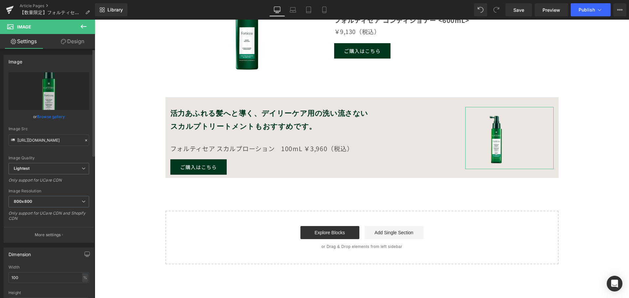
scroll to position [0, 0]
click at [10, 7] on icon at bounding box center [10, 10] width 8 height 16
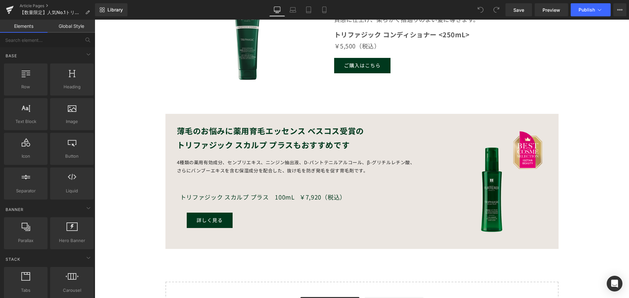
scroll to position [590, 0]
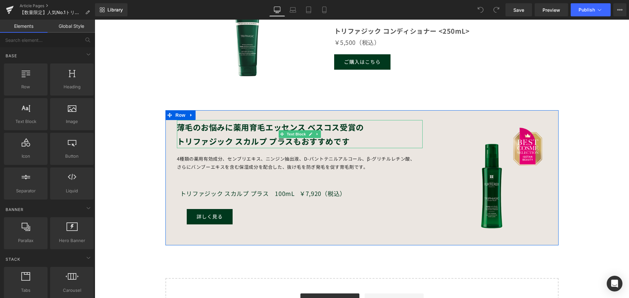
click at [282, 143] on strong "トリファジック スカルプ プラスもおすすめです" at bounding box center [263, 141] width 173 height 11
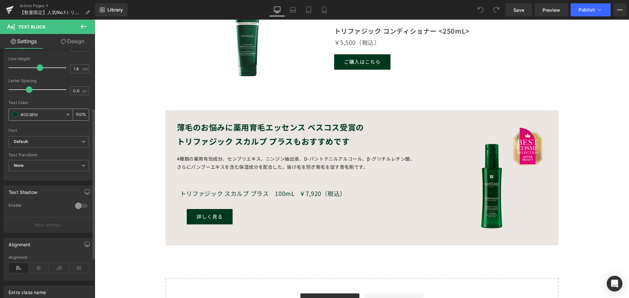
scroll to position [98, 0]
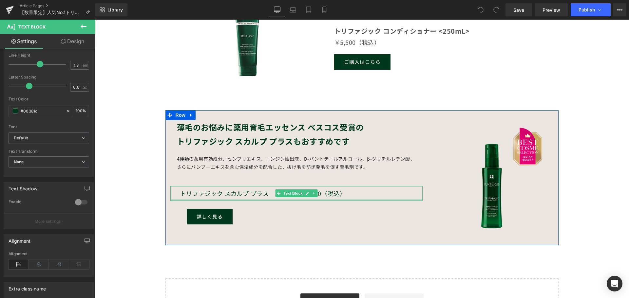
click at [201, 200] on div at bounding box center [296, 201] width 252 height 2
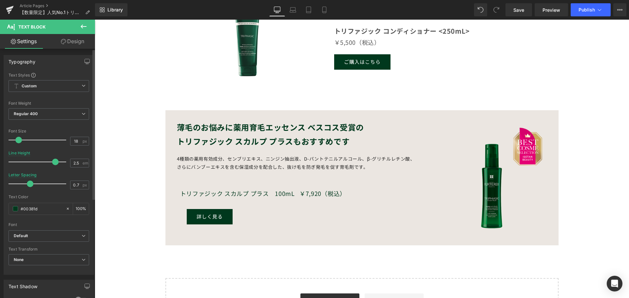
scroll to position [0, 0]
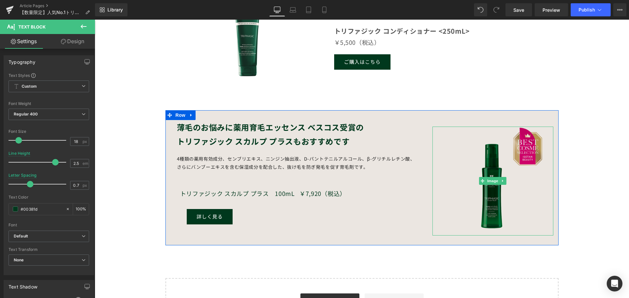
click at [468, 192] on img at bounding box center [492, 181] width 109 height 109
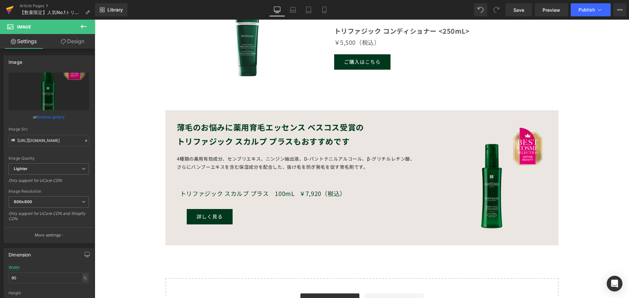
click at [13, 11] on icon at bounding box center [10, 10] width 8 height 16
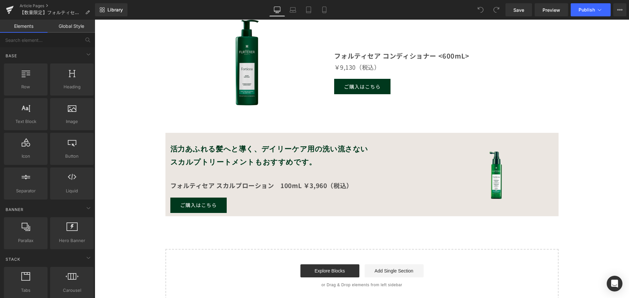
scroll to position [590, 0]
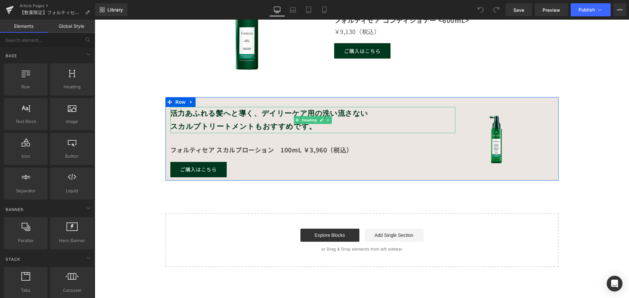
click at [251, 124] on b "スカルプトリートメントもおすすめです。" at bounding box center [243, 126] width 146 height 9
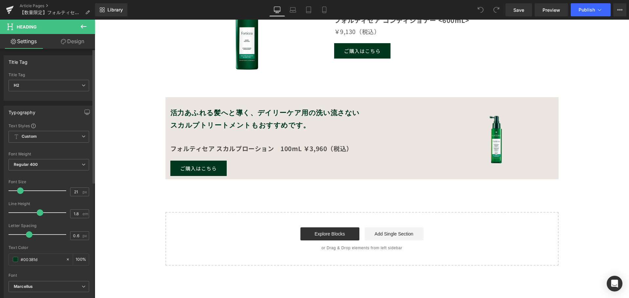
type input "20"
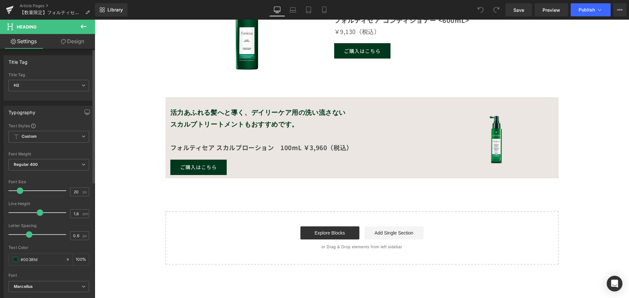
click at [21, 192] on span at bounding box center [20, 191] width 7 height 7
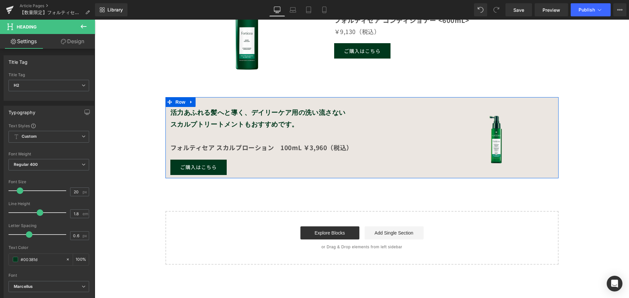
click at [457, 148] on div "活力あふれる髪へと導く、デイリーケア用の洗い流さない スカルプトリートメントもおすすめです。 Heading Text Block フォルティセア スカルプロ…" at bounding box center [312, 141] width 295 height 68
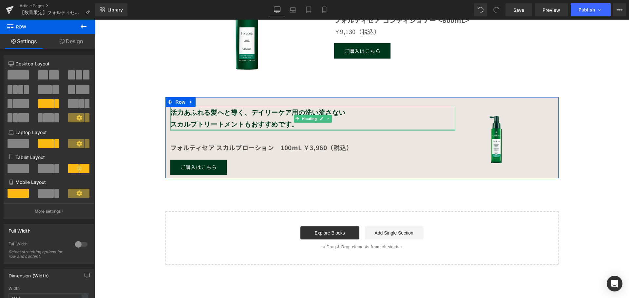
click at [363, 129] on div at bounding box center [312, 130] width 285 height 2
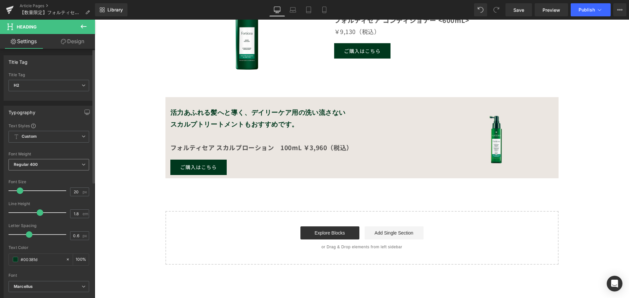
click at [50, 168] on span "Regular 400" at bounding box center [49, 164] width 81 height 11
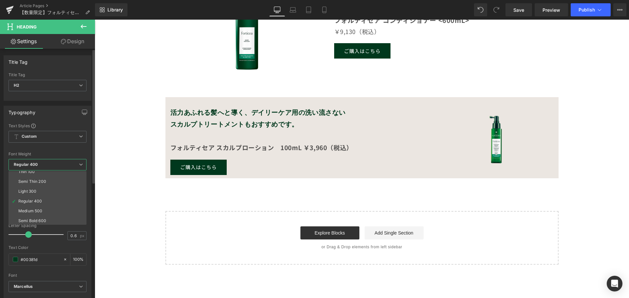
scroll to position [0, 0]
click at [49, 139] on span "Custom Setup Global Style" at bounding box center [48, 137] width 78 height 12
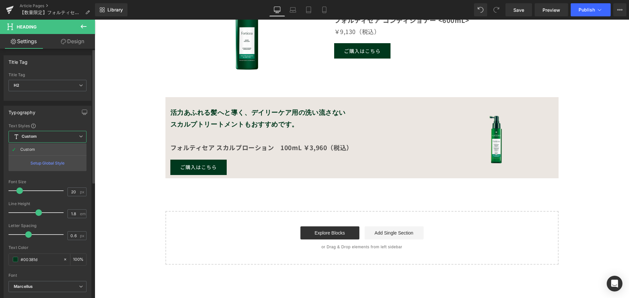
click at [48, 117] on div "Typography" at bounding box center [47, 112] width 87 height 12
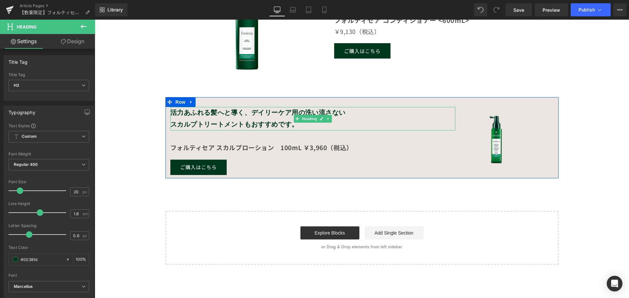
click at [216, 120] on h2 "スカルプトリートメントもおすすめです。" at bounding box center [312, 125] width 285 height 12
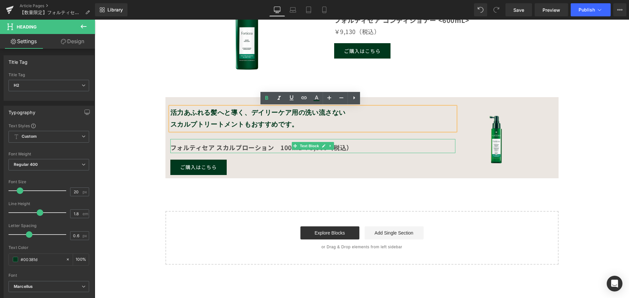
click at [216, 147] on strong "フォルティセア スカルプローション　100mL ￥3,960（税込）" at bounding box center [261, 147] width 182 height 9
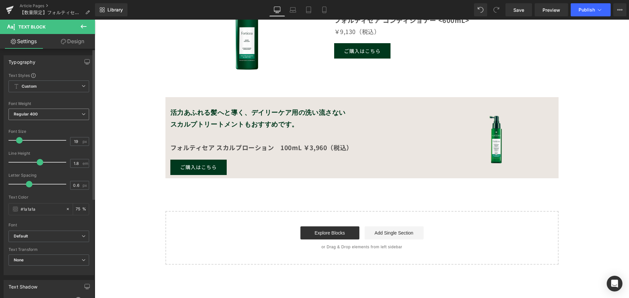
click at [44, 123] on div "Regular 400 Thin 100 Semi Thin 200 Light 300 Regular 400 Medium 500 Semi Bold 6…" at bounding box center [49, 116] width 81 height 15
click at [44, 119] on span "Regular 400" at bounding box center [49, 114] width 81 height 11
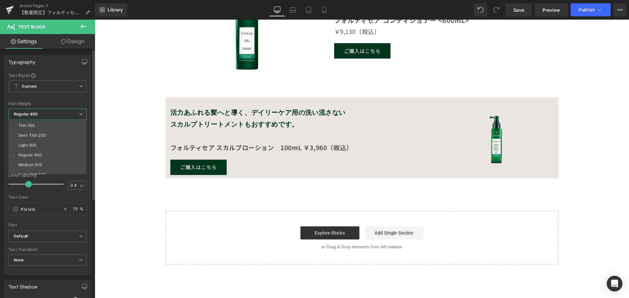
click at [46, 113] on span "Regular 400" at bounding box center [48, 114] width 78 height 11
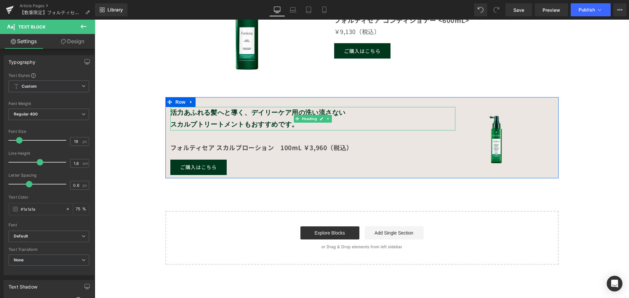
click at [230, 126] on b "スカルプトリートメントもおすすめです。" at bounding box center [234, 125] width 128 height 8
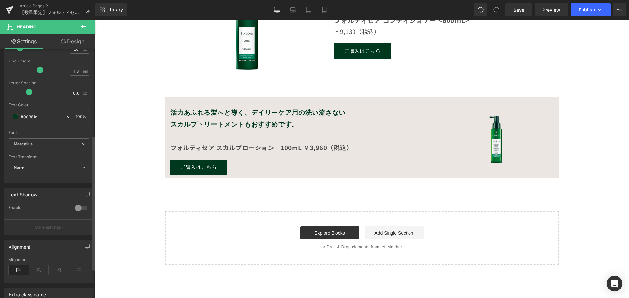
scroll to position [164, 0]
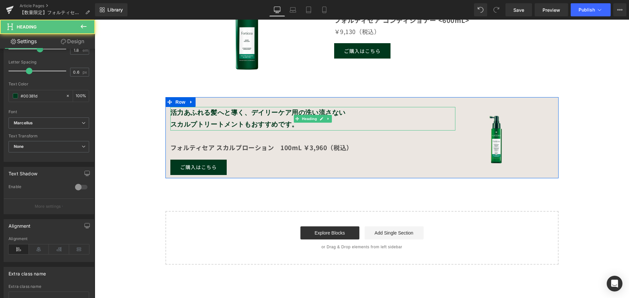
click at [424, 118] on h2 "活力あふれる髪へと導く、デイリーケア用の洗い流さない" at bounding box center [312, 113] width 285 height 12
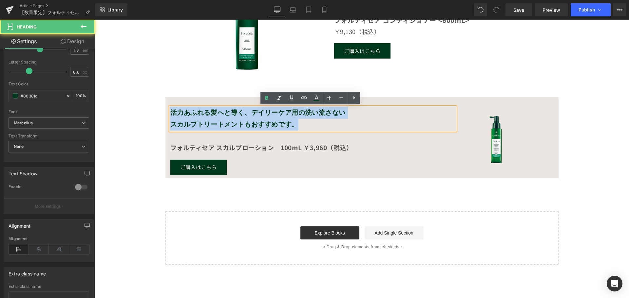
drag, startPoint x: 306, startPoint y: 124, endPoint x: 152, endPoint y: 91, distance: 157.6
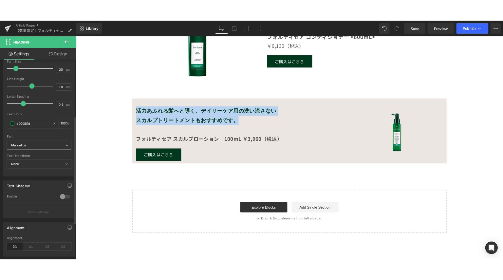
scroll to position [66, 0]
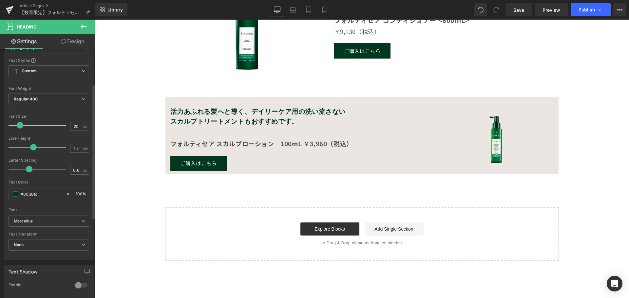
type input "1.6"
drag, startPoint x: 38, startPoint y: 146, endPoint x: 33, endPoint y: 146, distance: 4.6
click at [33, 146] on span at bounding box center [35, 147] width 7 height 7
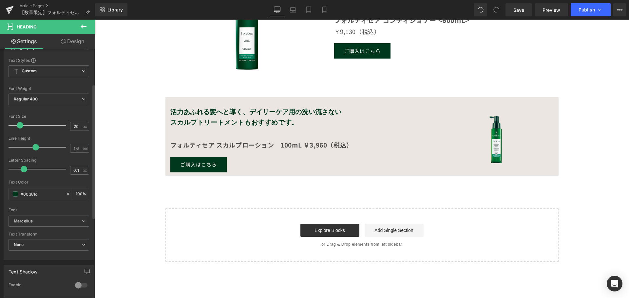
drag, startPoint x: 27, startPoint y: 167, endPoint x: 91, endPoint y: 165, distance: 64.6
click at [21, 167] on span at bounding box center [24, 169] width 7 height 7
type input "0"
click at [397, 148] on p "フォルティセア スカルプローション　100mL ￥3,960（税込）" at bounding box center [312, 145] width 285 height 11
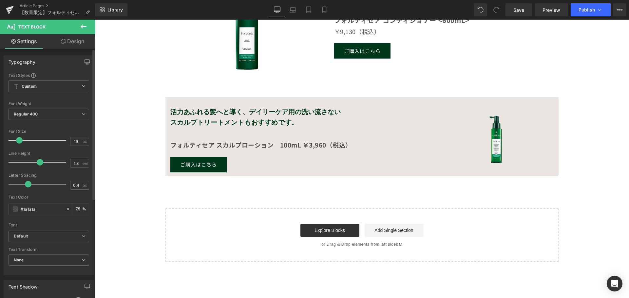
type input "0.3"
click at [26, 185] on span at bounding box center [26, 184] width 7 height 7
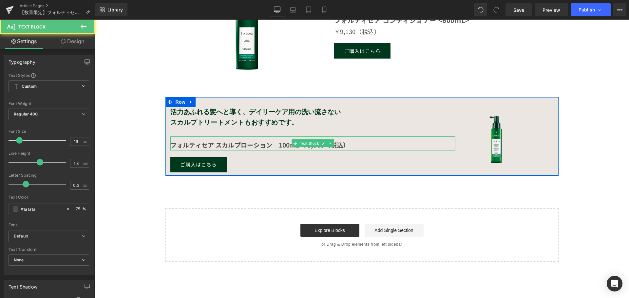
click at [420, 142] on p "フォルティセア スカルプローション　100mL ￥3,960（税込）" at bounding box center [312, 145] width 285 height 11
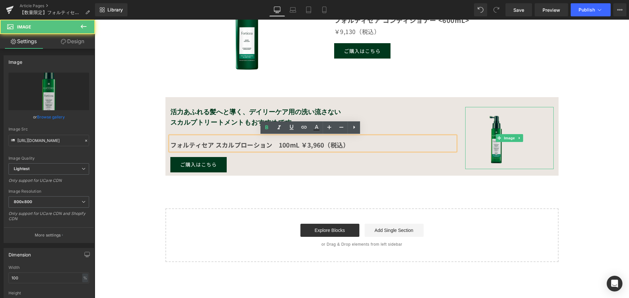
click at [487, 143] on img at bounding box center [509, 138] width 88 height 62
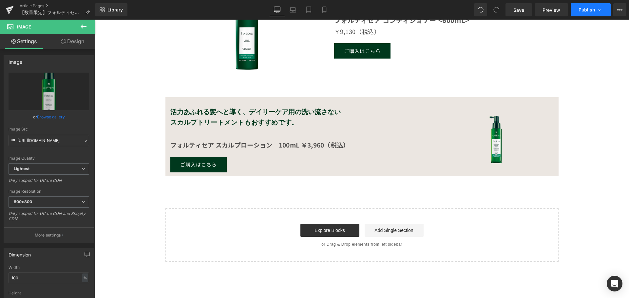
click at [587, 13] on button "Publish" at bounding box center [591, 9] width 40 height 13
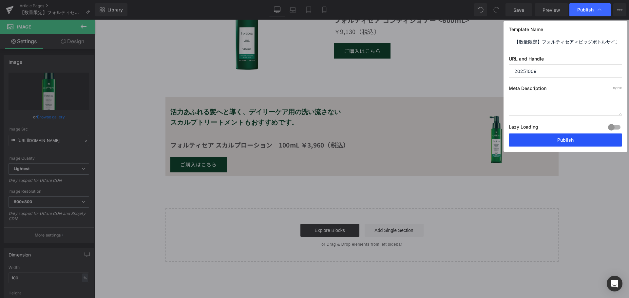
click at [558, 134] on button "Publish" at bounding box center [565, 140] width 113 height 13
